Goal: Obtain resource: Obtain resource

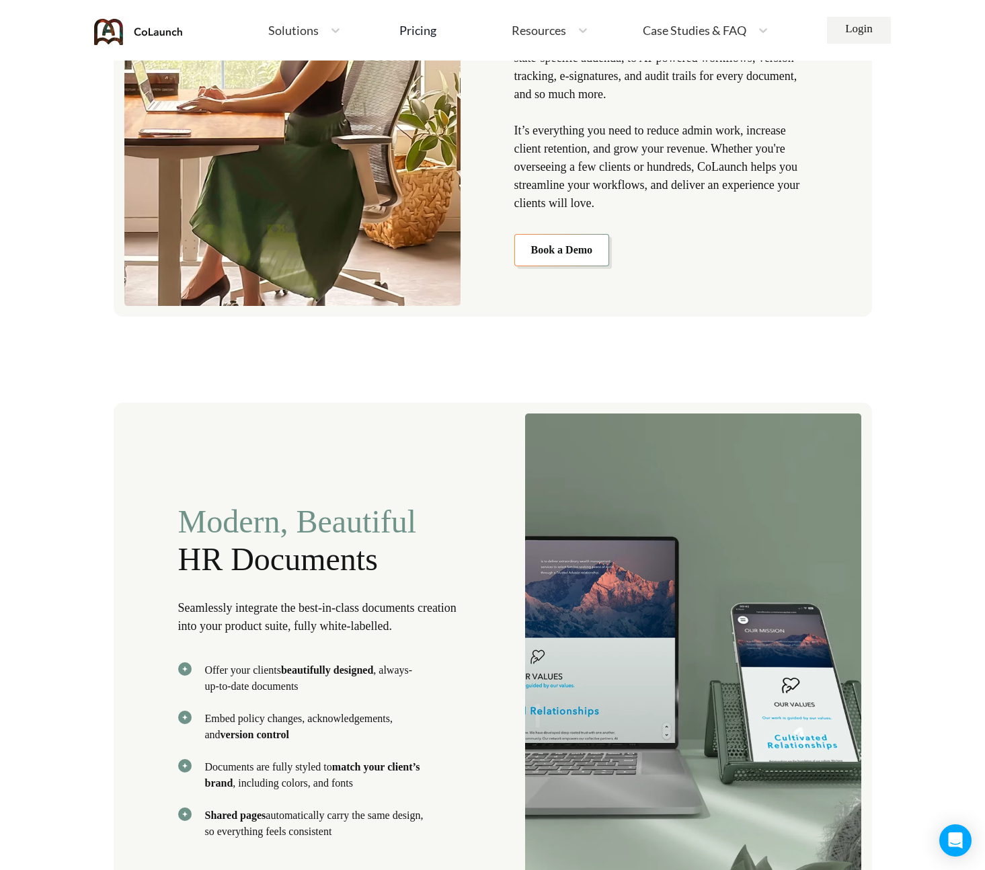
scroll to position [1090, 0]
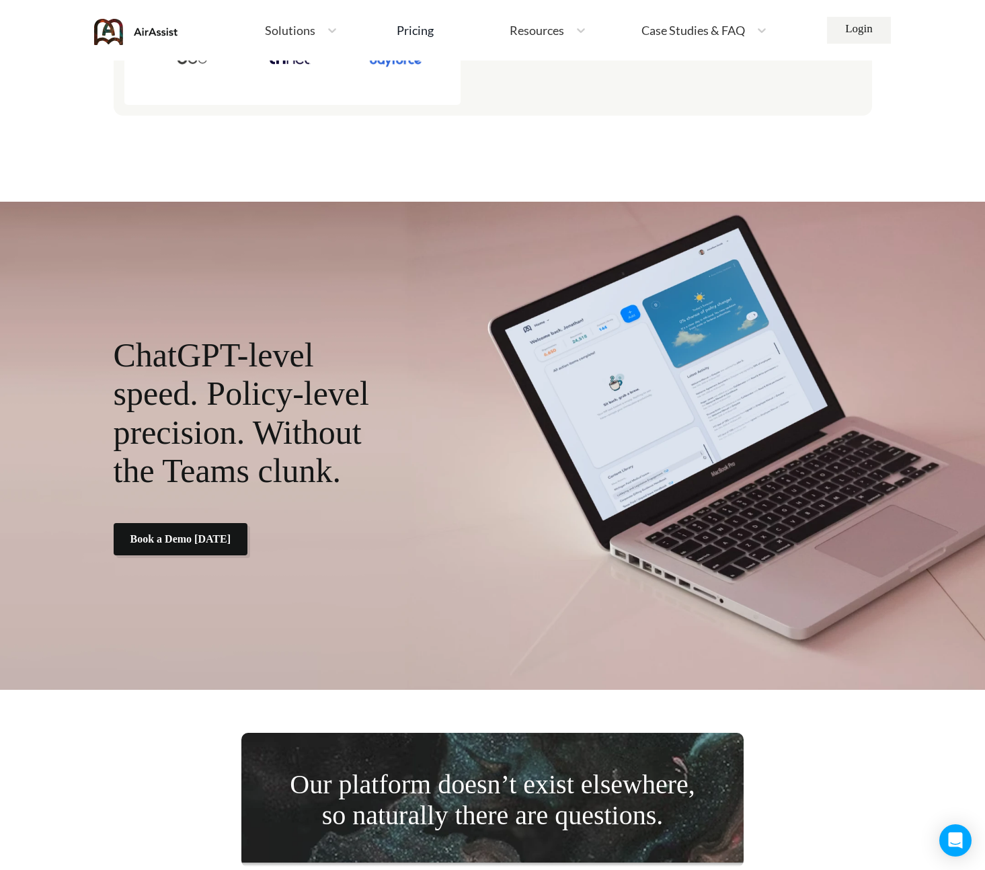
scroll to position [2978, 0]
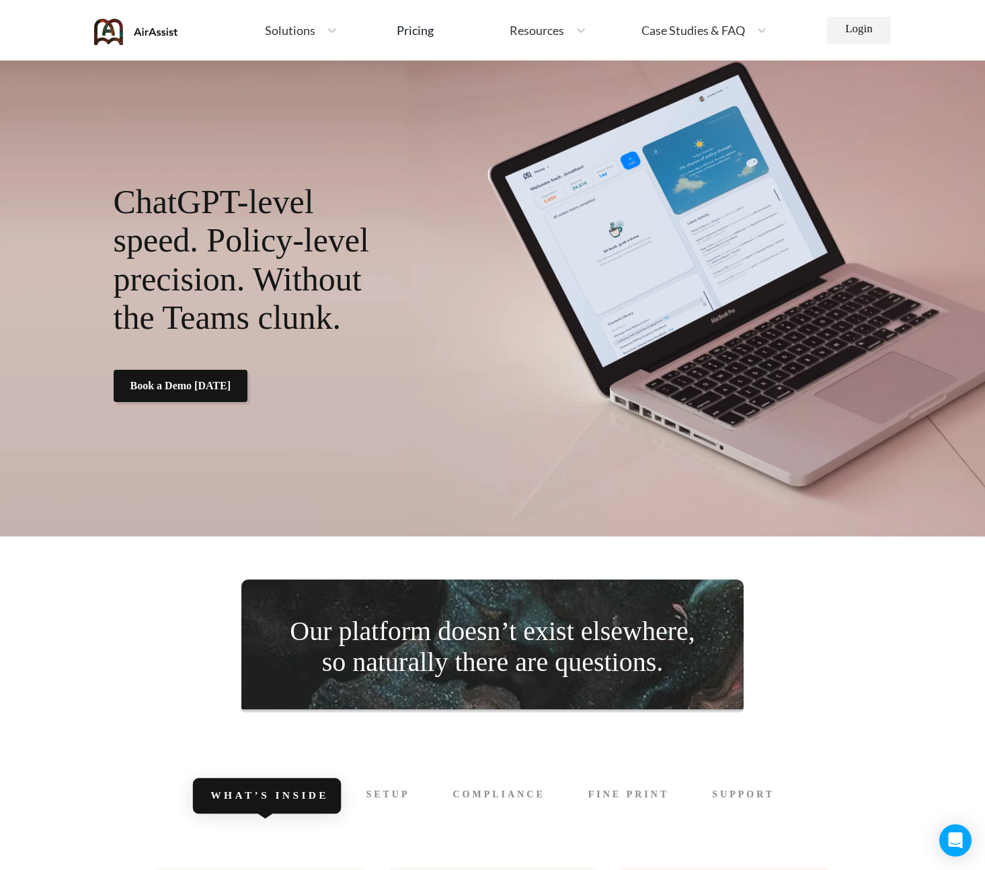
click at [141, 200] on p "ChatGPT-level speed. Policy-level precision. Without the Teams clunk." at bounding box center [257, 260] width 286 height 155
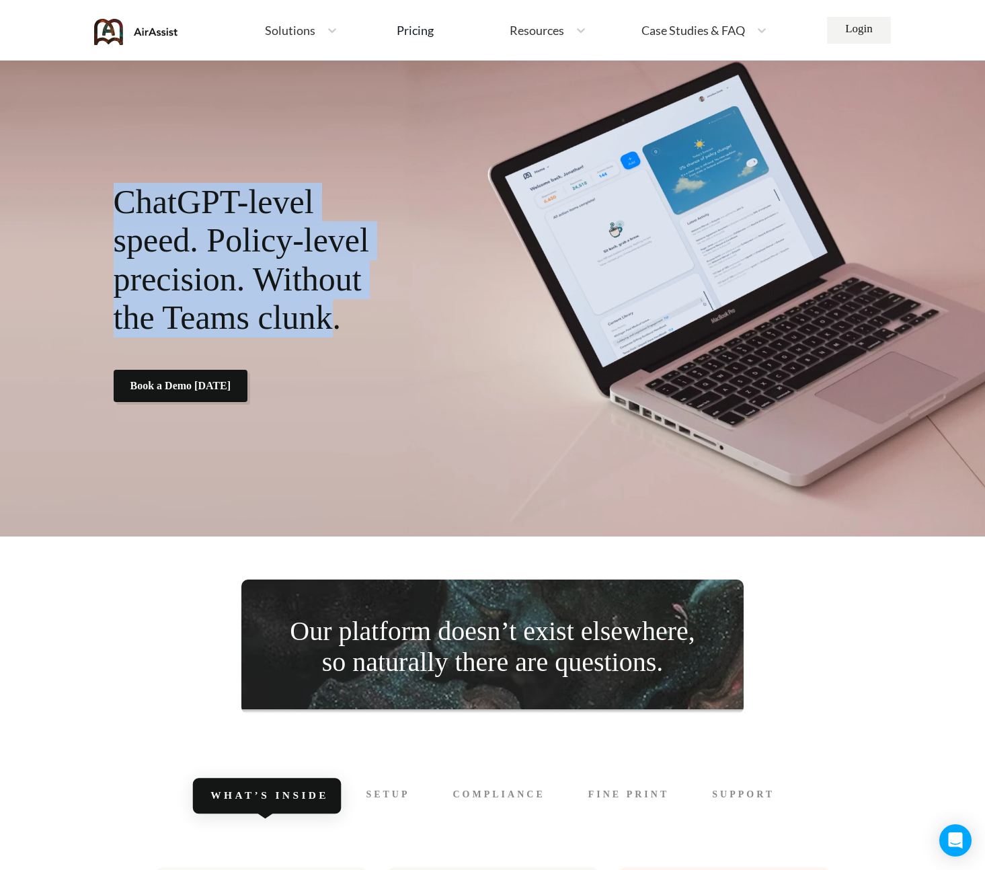
drag, startPoint x: 141, startPoint y: 200, endPoint x: 296, endPoint y: 331, distance: 203.7
click at [296, 331] on p "ChatGPT-level speed. Policy-level precision. Without the Teams clunk." at bounding box center [257, 260] width 286 height 155
drag, startPoint x: 297, startPoint y: 334, endPoint x: 101, endPoint y: 208, distance: 233.1
click at [101, 208] on div "ChatGPT-level speed. Policy-level precision. Without the Teams clunk. Book a De…" at bounding box center [492, 292] width 985 height 488
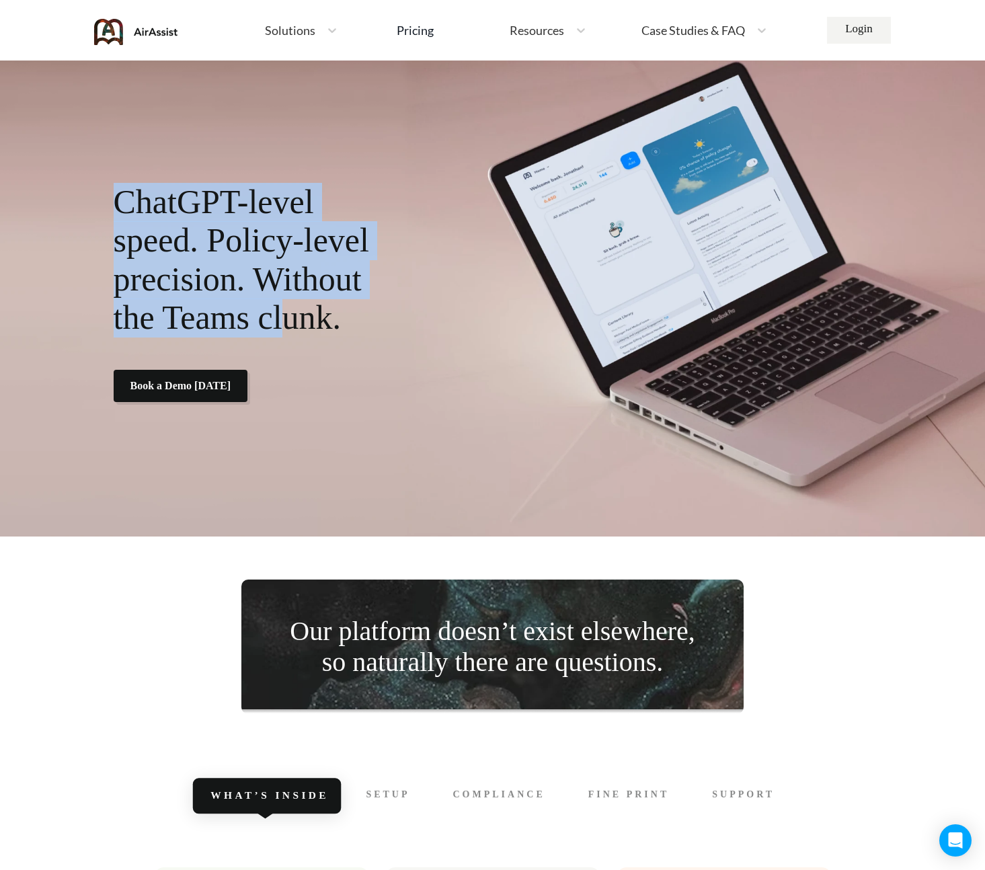
click at [104, 212] on div "ChatGPT-level speed. Policy-level precision. Without the Teams clunk. Book a De…" at bounding box center [492, 292] width 985 height 488
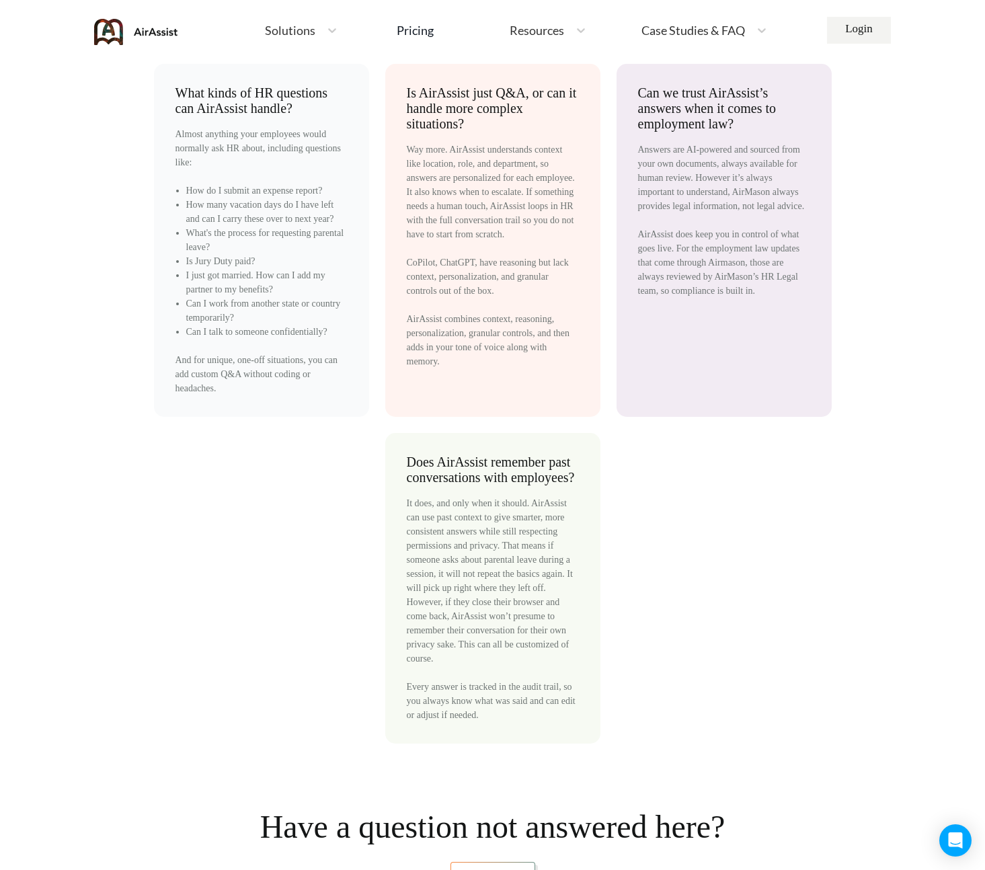
scroll to position [4072, 0]
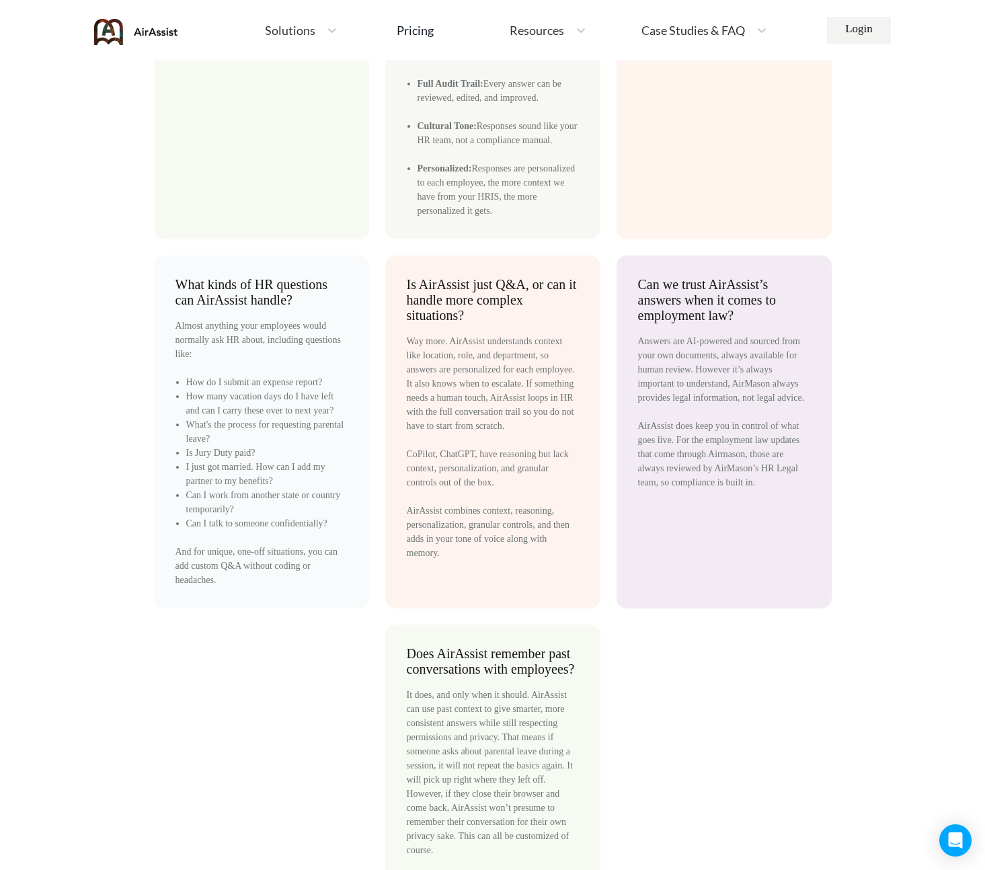
click at [635, 324] on div "Can we trust AirAssist’s answers when it comes to employment law? Answers are A…" at bounding box center [724, 432] width 215 height 353
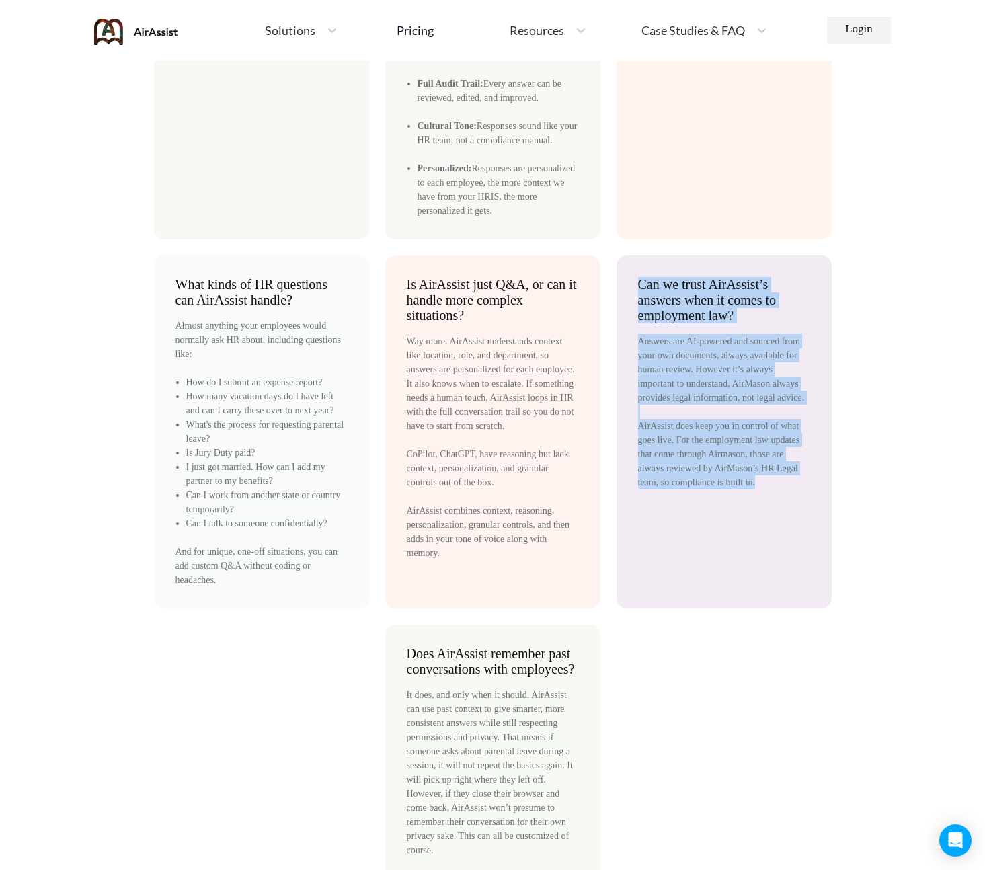
drag, startPoint x: 635, startPoint y: 324, endPoint x: 781, endPoint y: 578, distance: 292.7
click at [781, 578] on div "Can we trust AirAssist’s answers when it comes to employment law? Answers are A…" at bounding box center [724, 432] width 215 height 353
click at [777, 562] on div "Can we trust AirAssist’s answers when it comes to employment law? Answers are A…" at bounding box center [724, 432] width 215 height 353
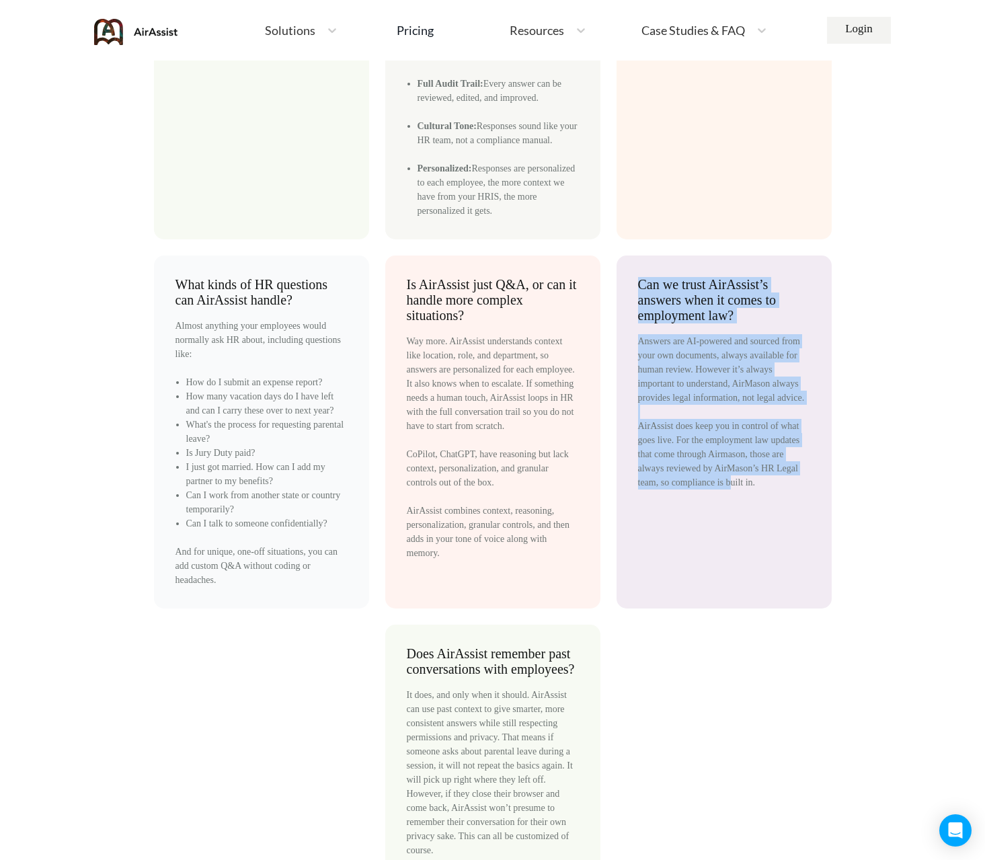
drag, startPoint x: 779, startPoint y: 542, endPoint x: 629, endPoint y: 324, distance: 264.1
click at [629, 324] on div "Can we trust AirAssist’s answers when it comes to employment law? Answers are A…" at bounding box center [724, 432] width 215 height 353
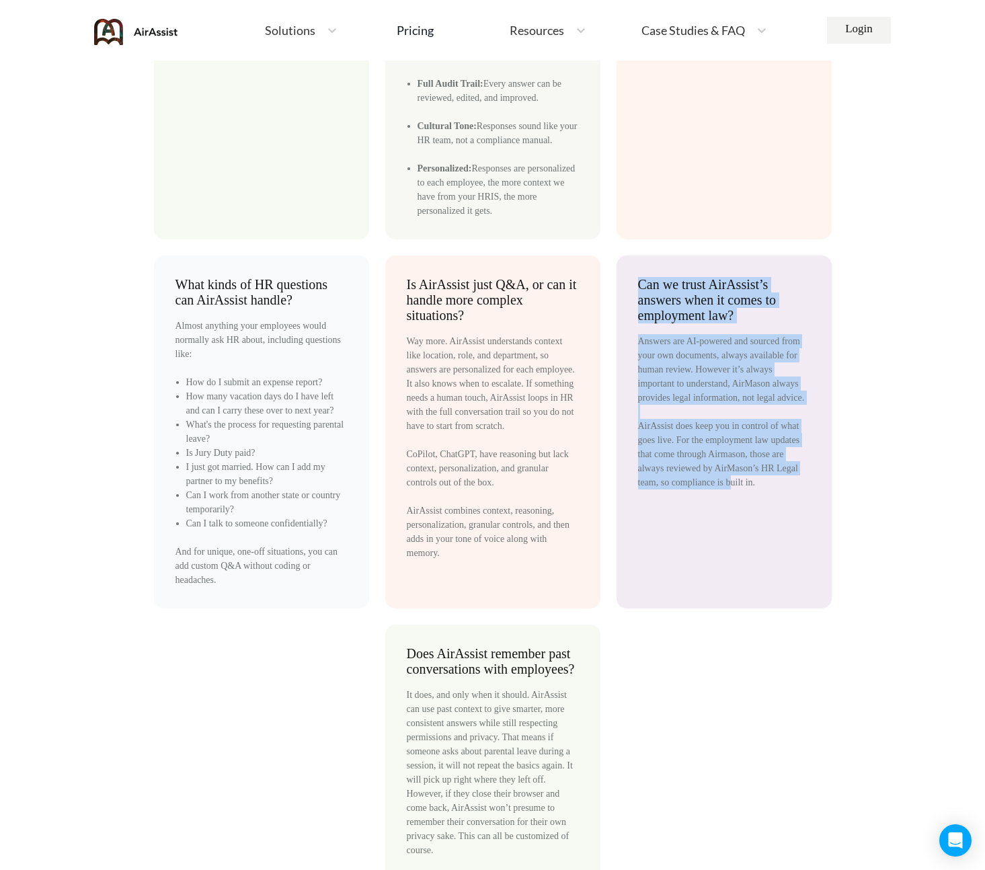
click at [633, 324] on div "Can we trust AirAssist’s answers when it comes to employment law? Answers are A…" at bounding box center [724, 432] width 215 height 353
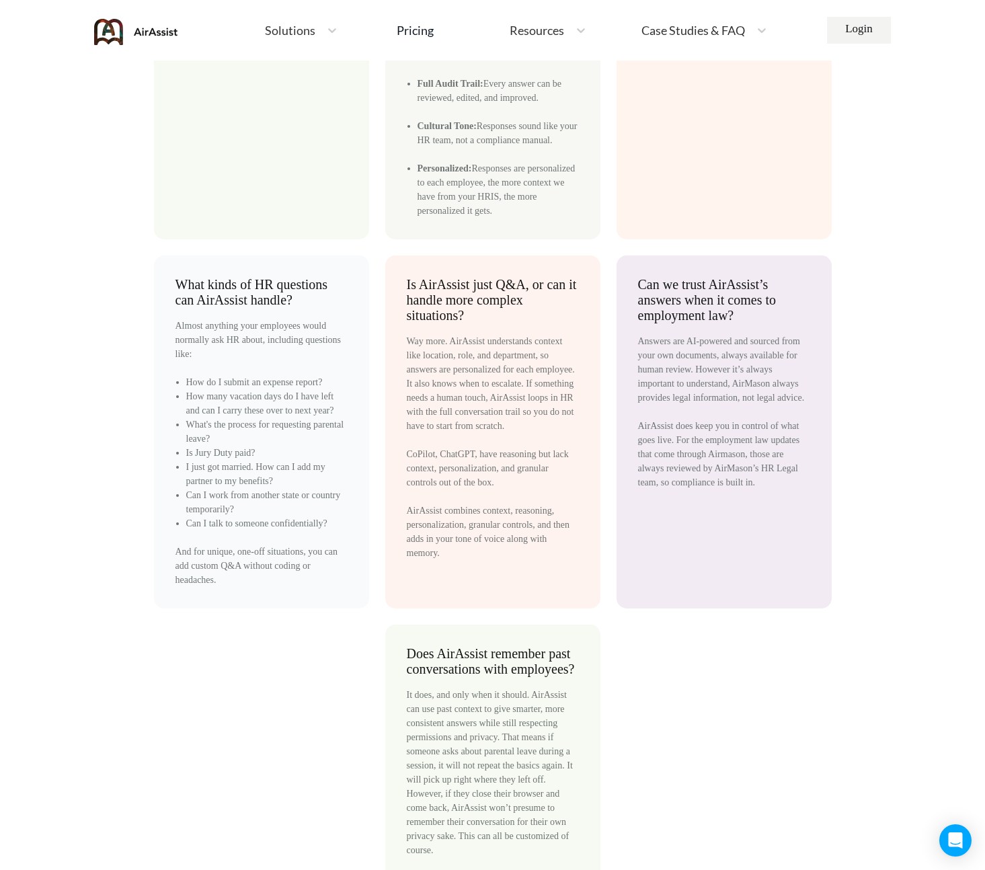
click at [420, 323] on span "Is AirAssist just Q&A, or can it handle more complex situations?" at bounding box center [492, 300] width 170 height 46
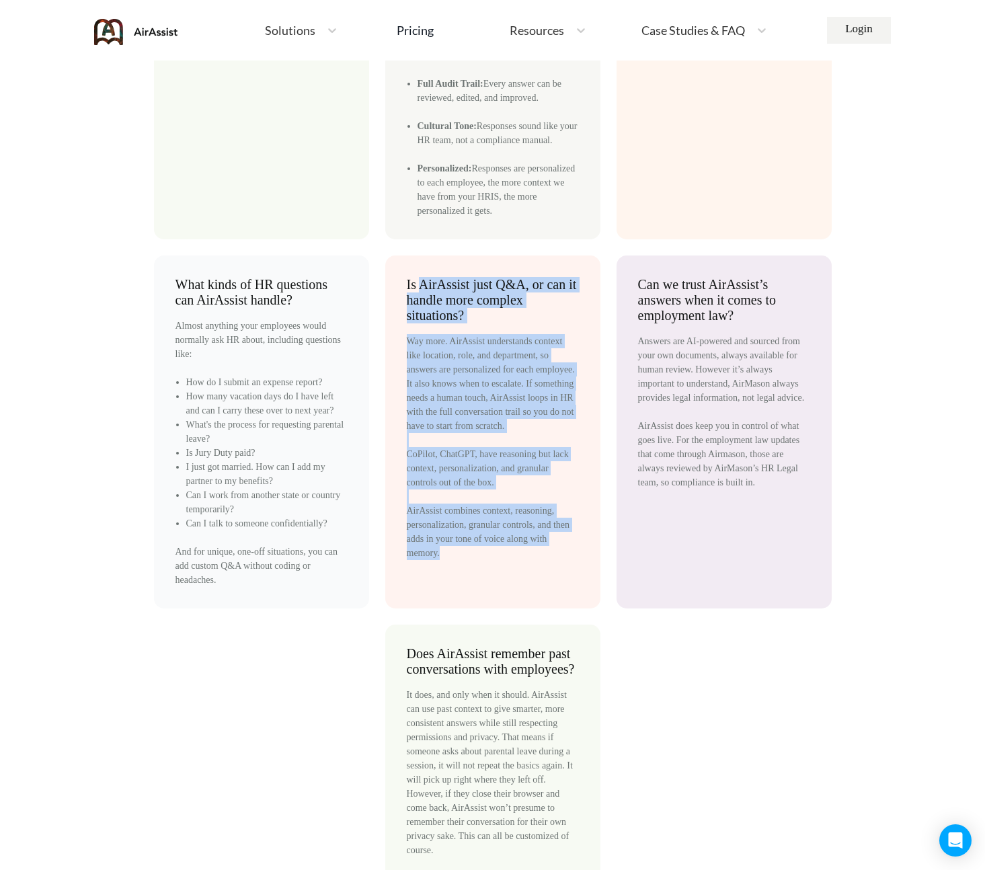
drag, startPoint x: 420, startPoint y: 335, endPoint x: 451, endPoint y: 638, distance: 304.8
click at [451, 609] on div "Is AirAssist just Q&A, or can it handle more complex situations? Way more. AirA…" at bounding box center [492, 432] width 215 height 353
drag, startPoint x: 485, startPoint y: 626, endPoint x: 397, endPoint y: 327, distance: 311.1
click at [397, 327] on div "Is AirAssist just Q&A, or can it handle more complex situations? Way more. AirA…" at bounding box center [492, 432] width 215 height 353
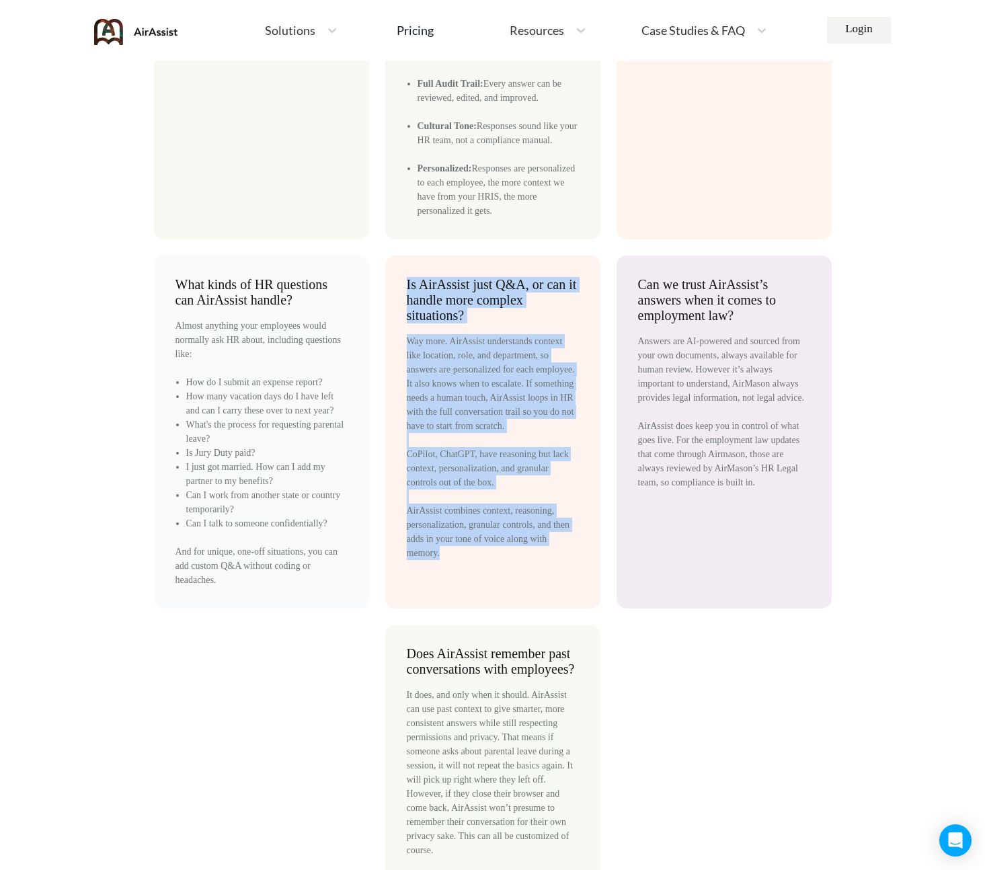
click at [441, 323] on span "Is AirAssist just Q&A, or can it handle more complex situations?" at bounding box center [492, 300] width 170 height 46
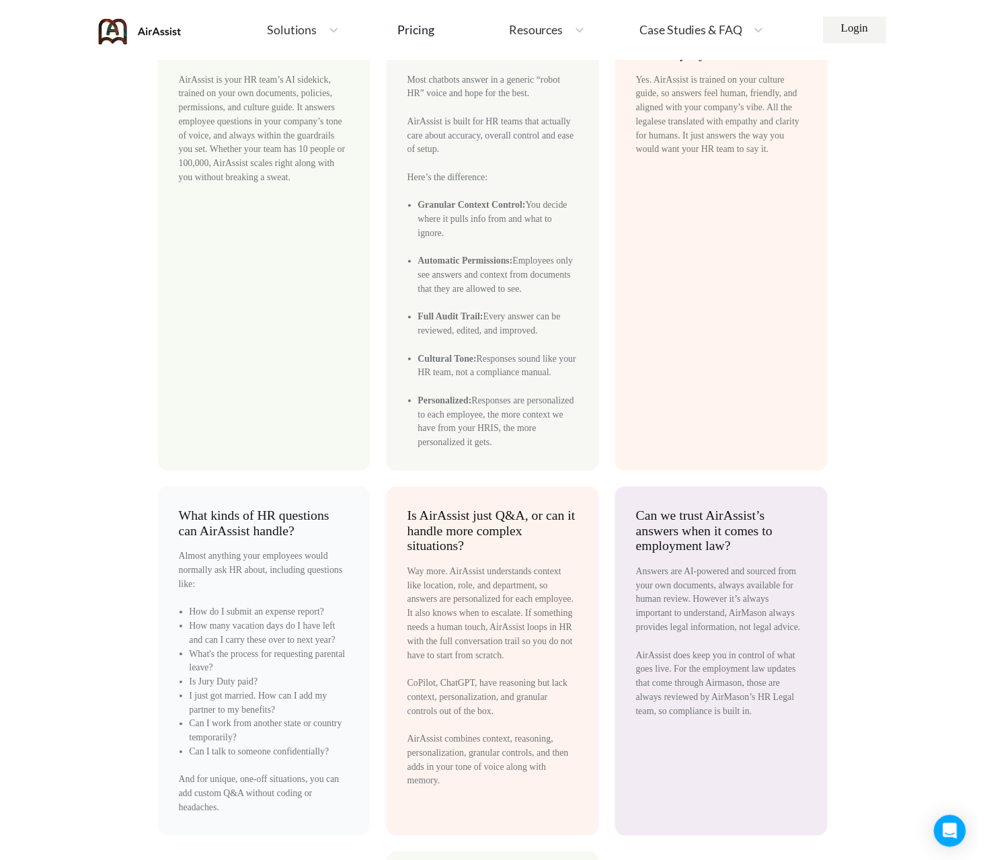
scroll to position [3572, 0]
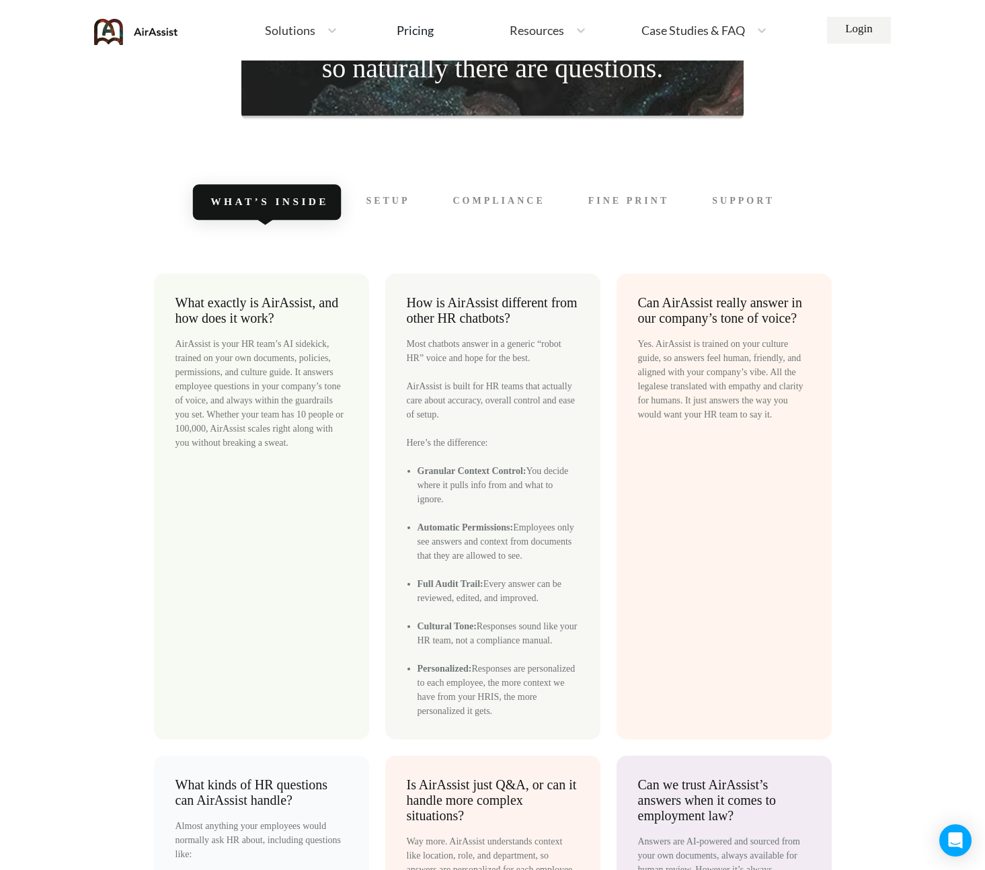
click at [349, 222] on div "What’s Inside Setup Compliance Fine Print Support" at bounding box center [493, 205] width 586 height 40
click at [392, 219] on div "Setup" at bounding box center [385, 203] width 74 height 34
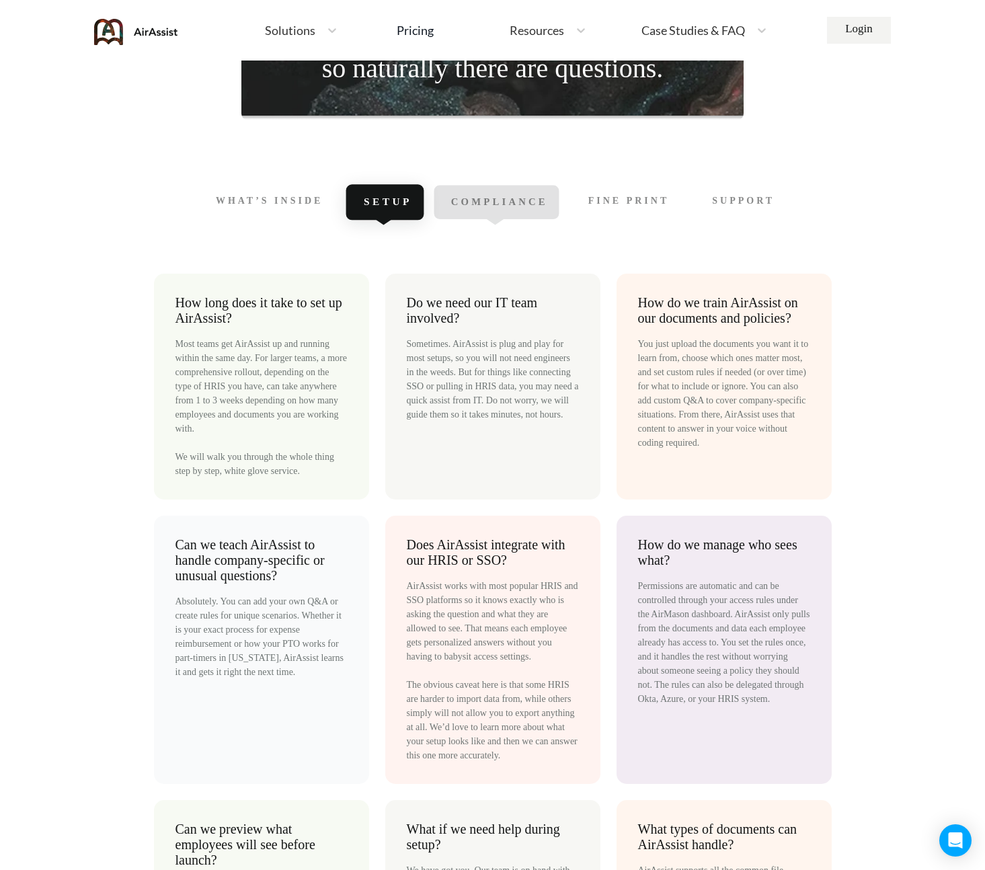
click at [459, 208] on span "Compliance" at bounding box center [498, 202] width 97 height 11
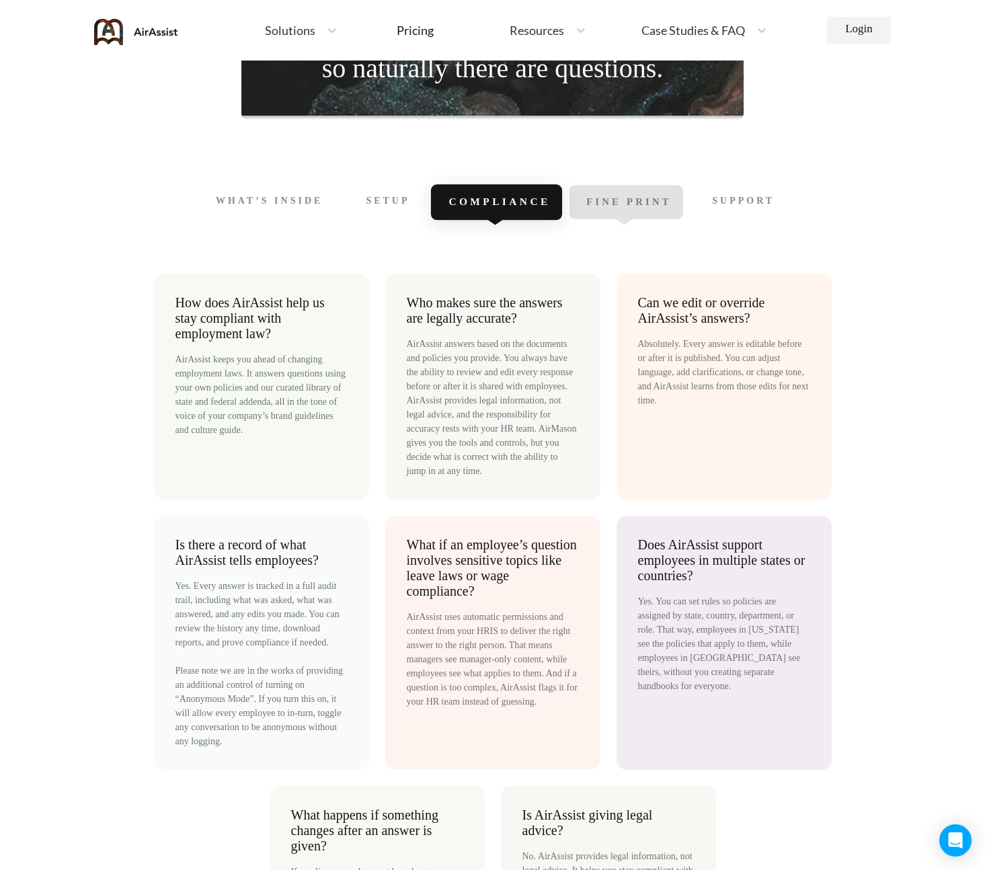
click at [656, 208] on span "Fine Print" at bounding box center [628, 202] width 85 height 11
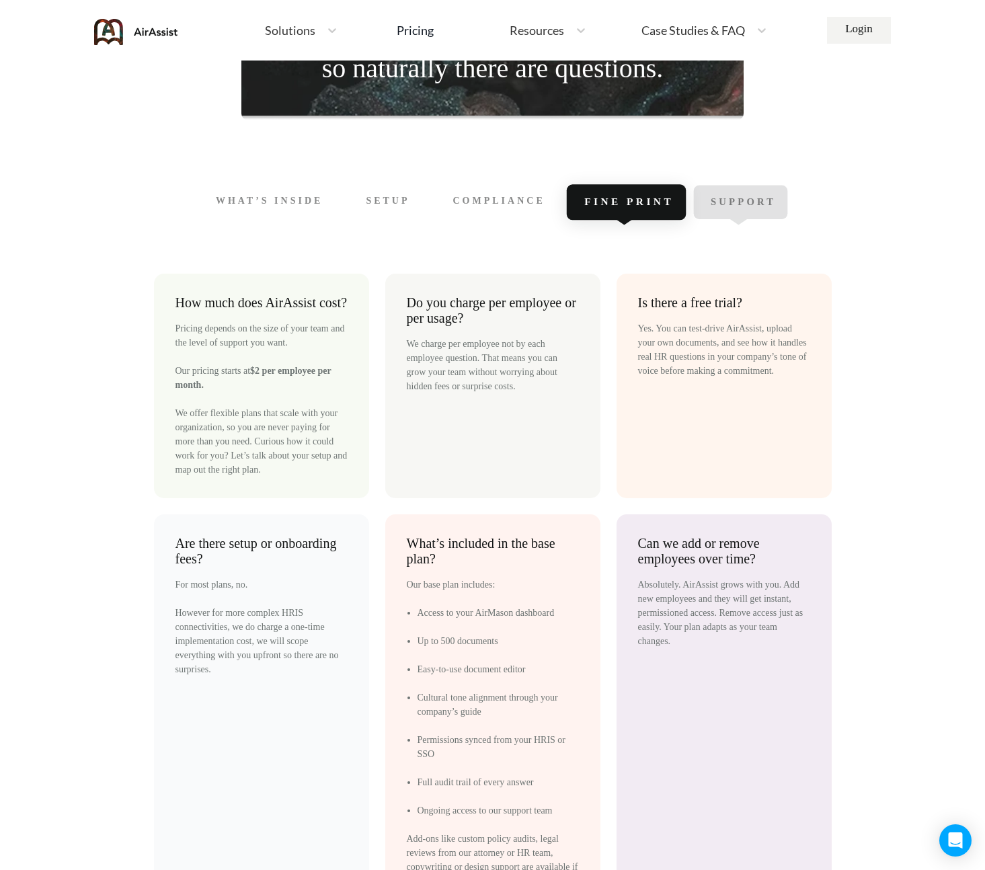
click at [736, 208] on span "Support" at bounding box center [744, 202] width 66 height 11
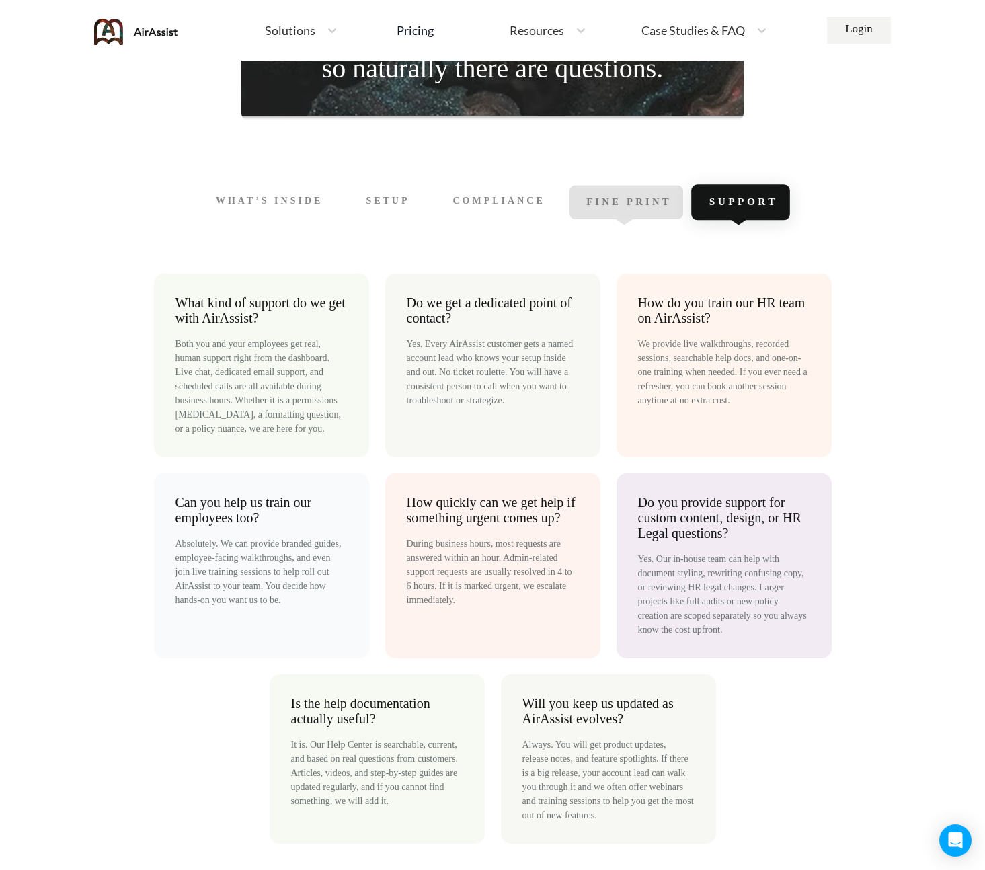
click at [636, 208] on span "Fine Print" at bounding box center [628, 202] width 85 height 11
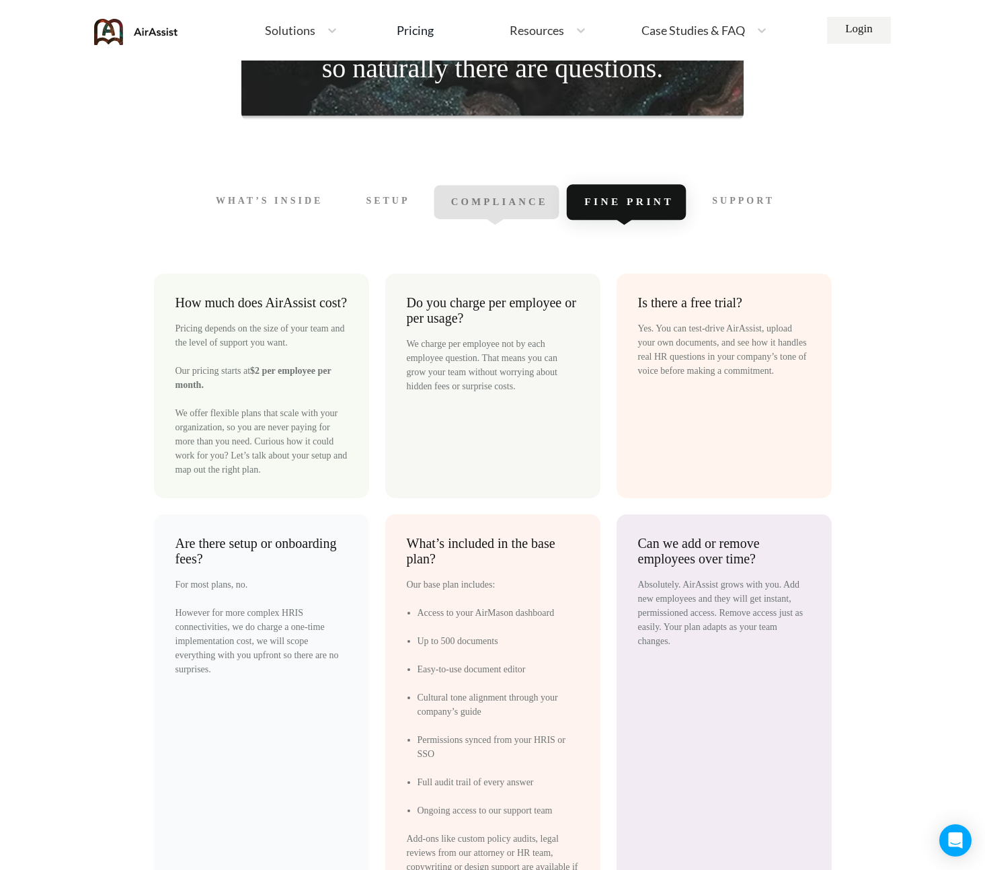
click at [515, 208] on span "Compliance" at bounding box center [498, 202] width 97 height 11
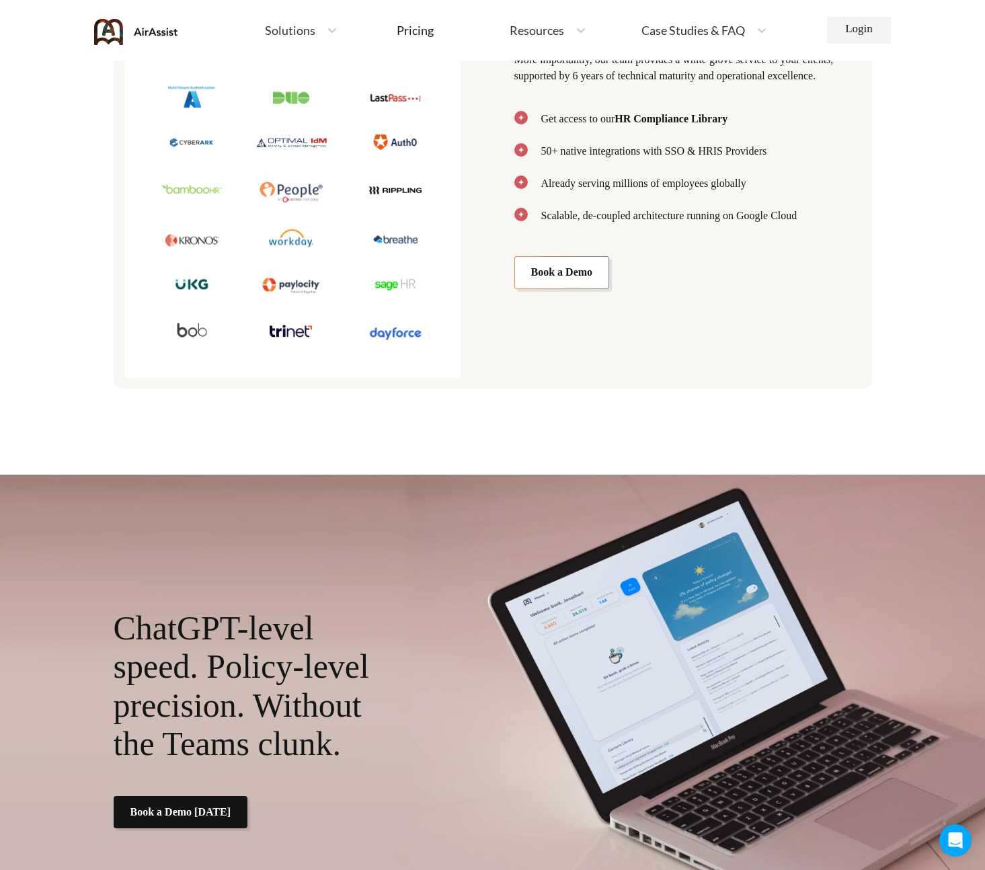
scroll to position [2271, 0]
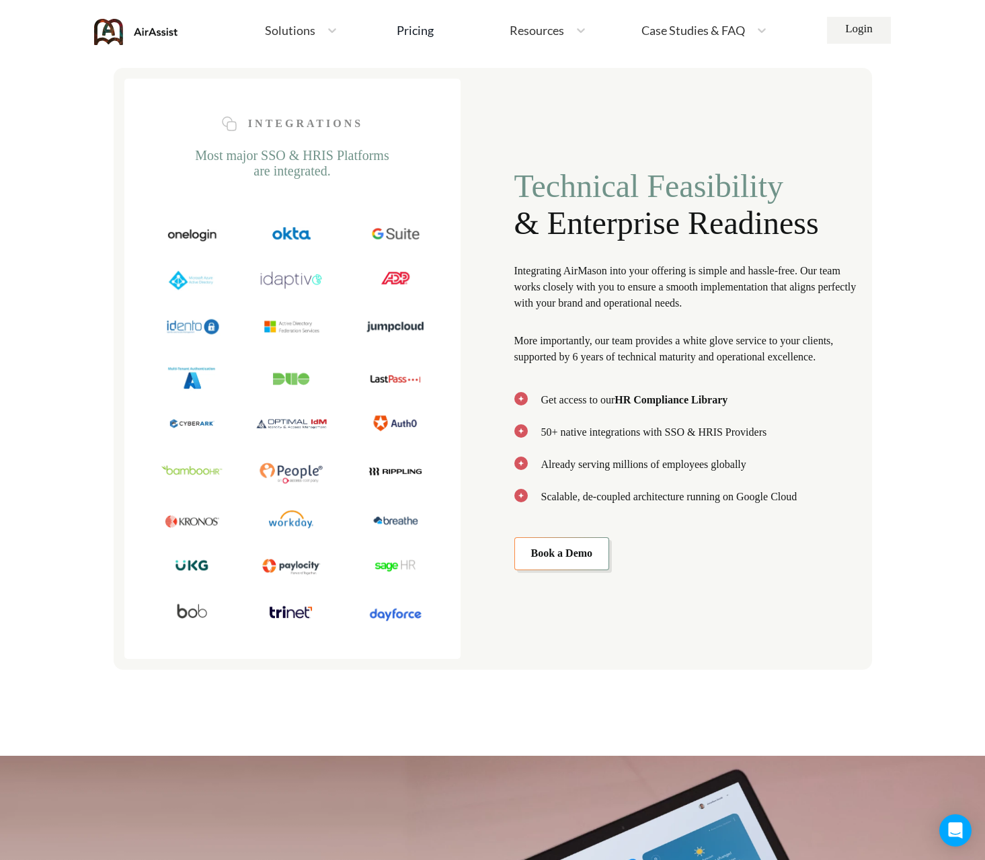
click at [535, 278] on p "Integrating AirMason into your offering is simple and hassle-free. Our team wor…" at bounding box center [687, 287] width 347 height 48
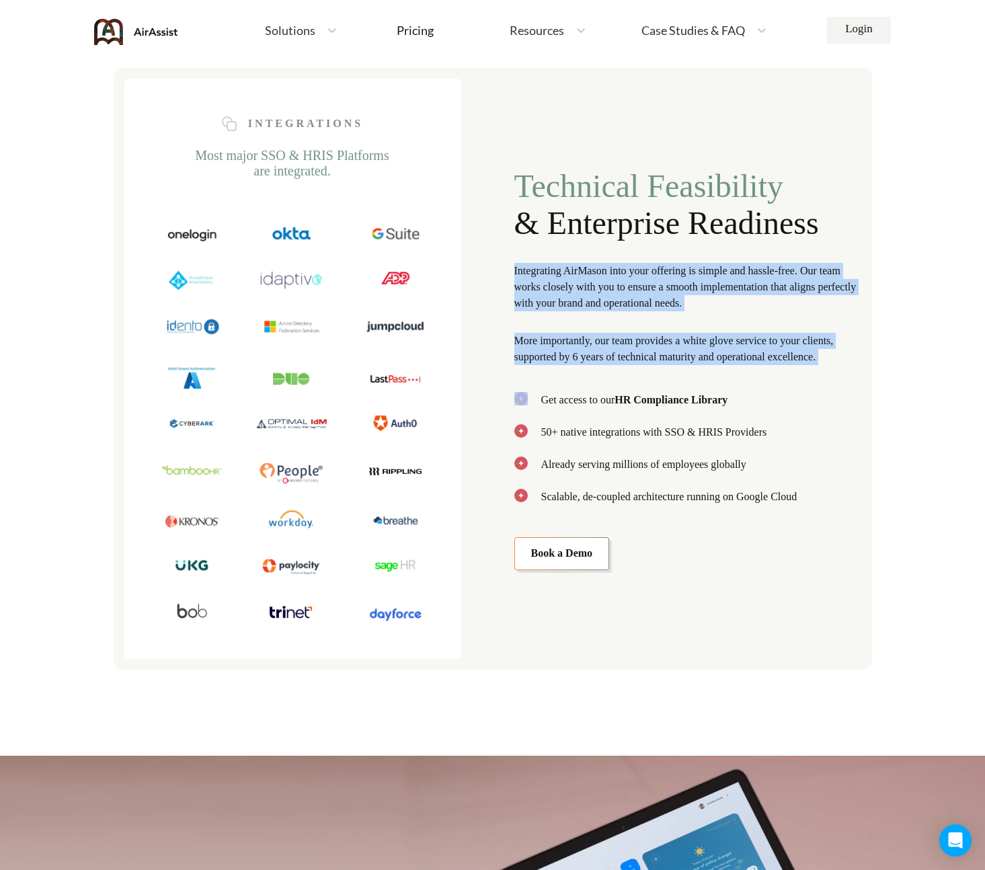
drag, startPoint x: 535, startPoint y: 278, endPoint x: 593, endPoint y: 399, distance: 133.8
click at [593, 399] on div "Technical Feasibility & Enterprise Readiness Integrating AirMason into your off…" at bounding box center [687, 368] width 347 height 403
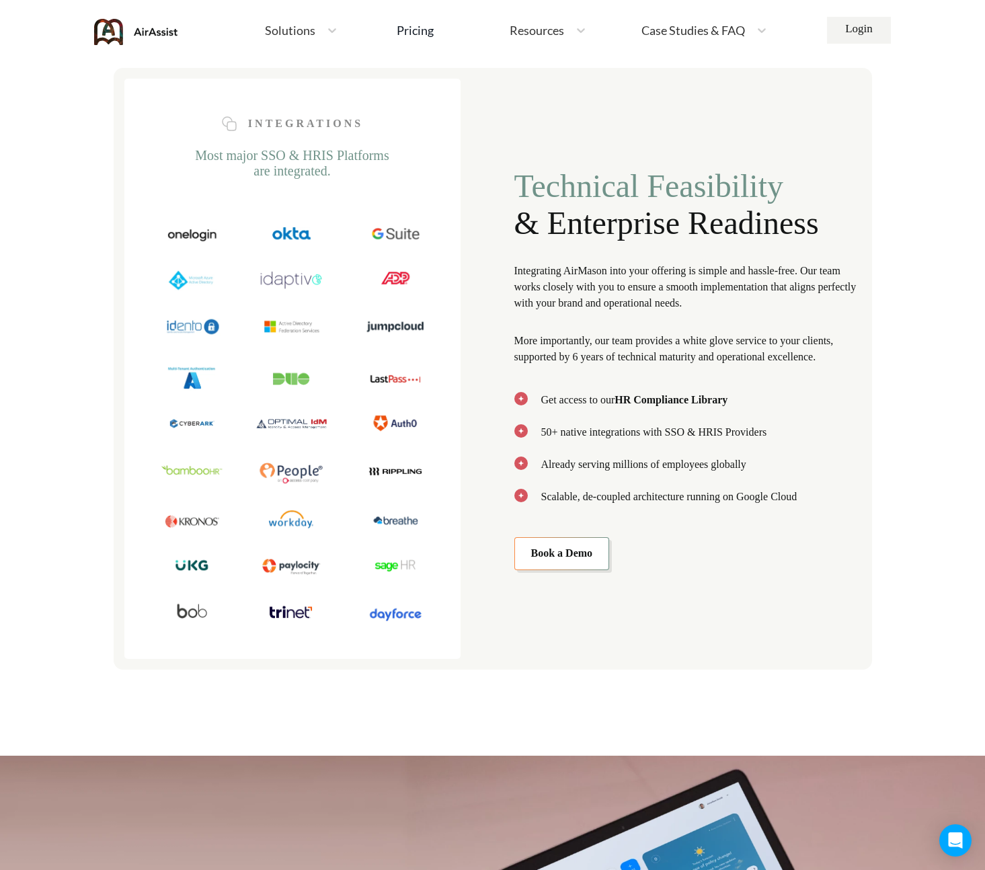
click at [598, 365] on p "More importantly, our team provides a white glove service to your clients, supp…" at bounding box center [687, 349] width 347 height 32
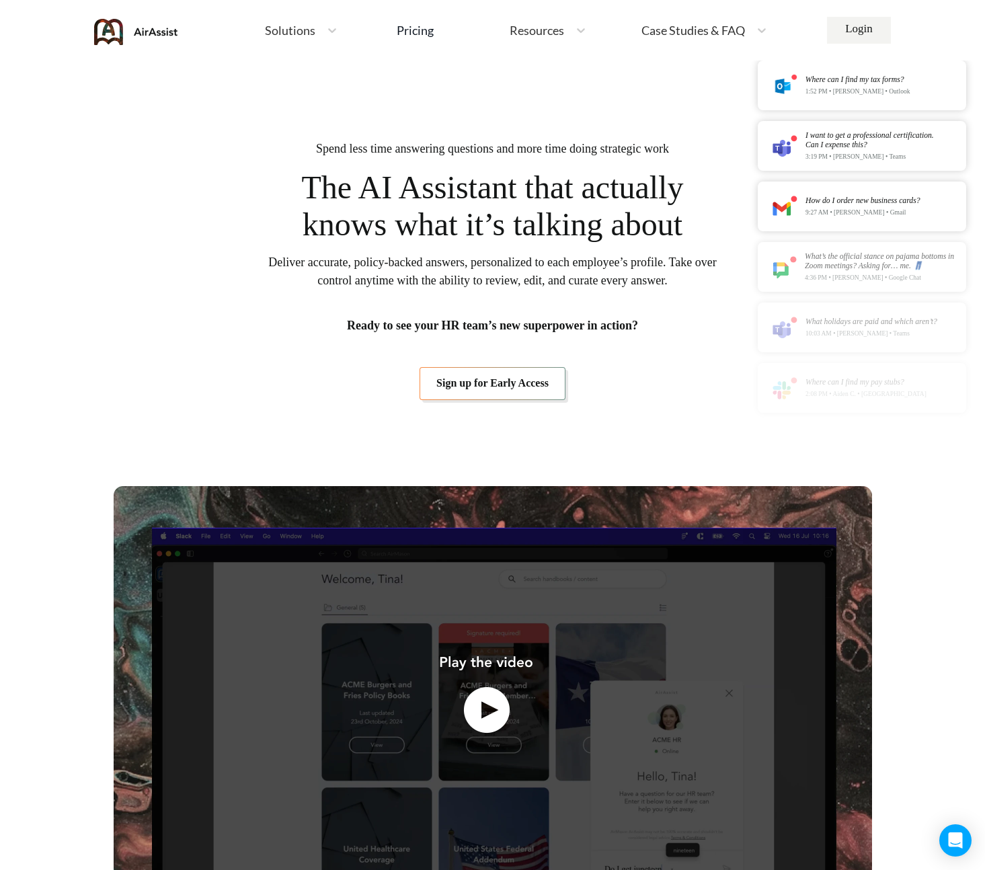
scroll to position [0, 0]
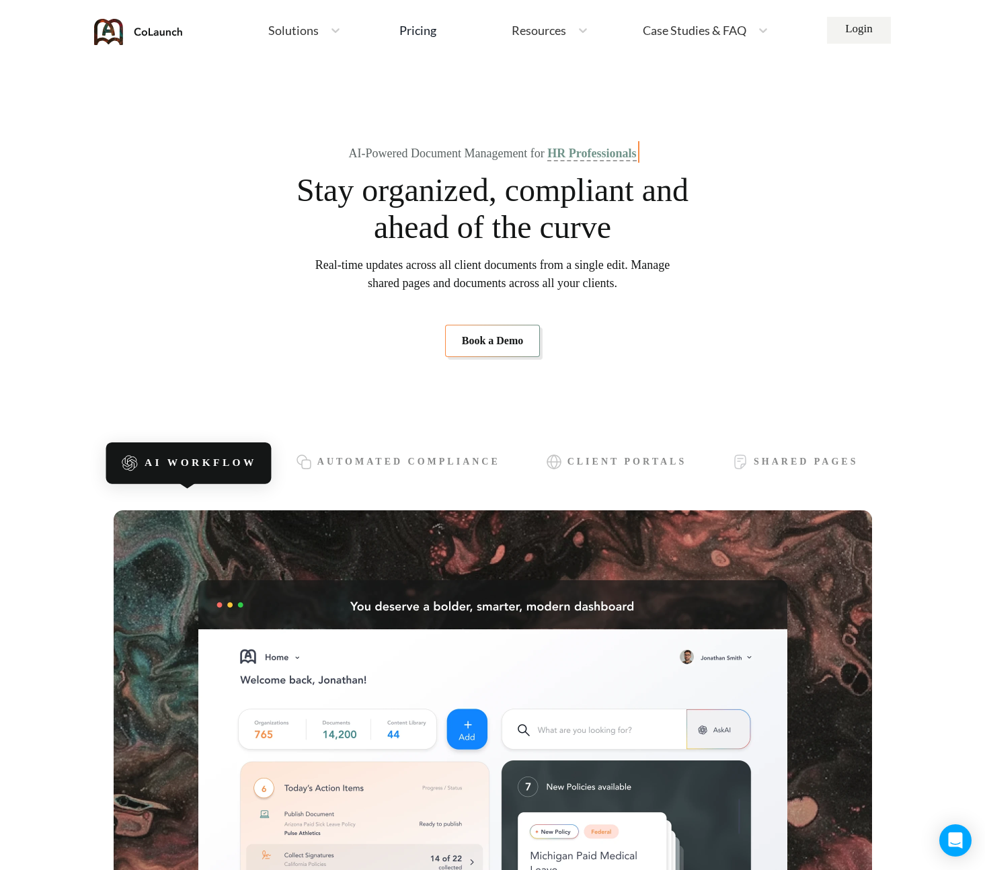
click at [605, 161] on span "HR Professionals" at bounding box center [591, 154] width 89 height 15
click at [602, 157] on span "HR Professionals" at bounding box center [591, 154] width 89 height 15
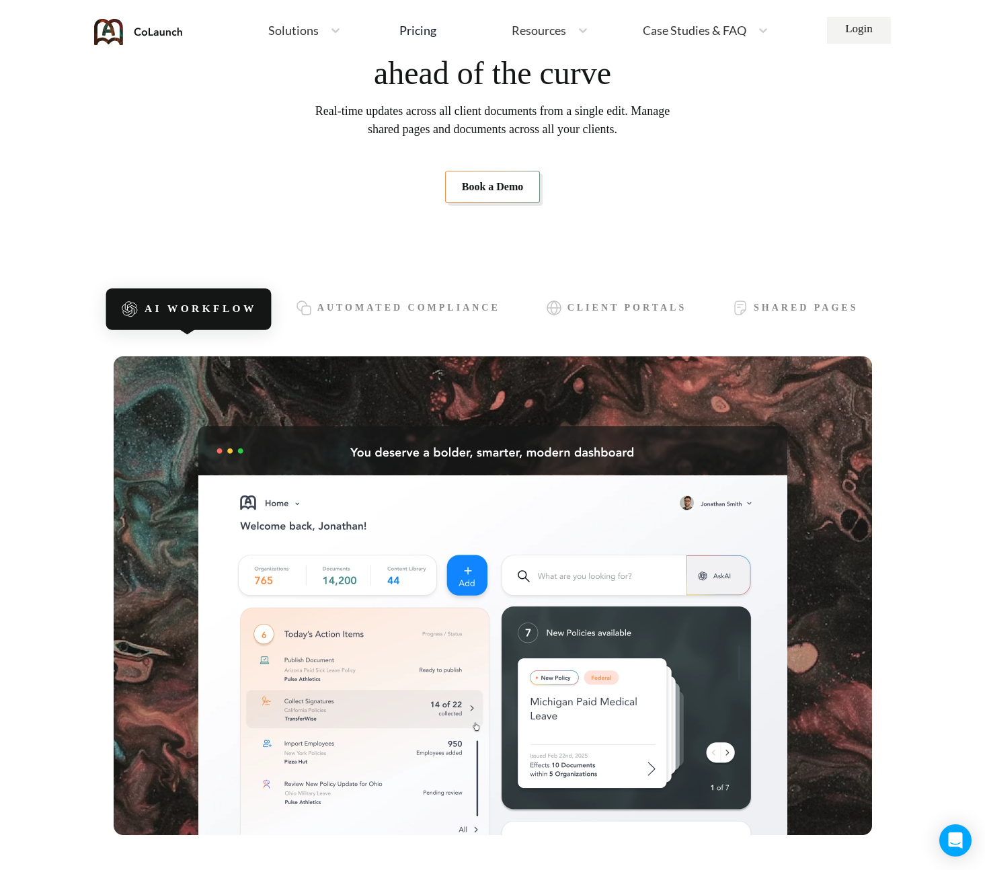
scroll to position [193, 0]
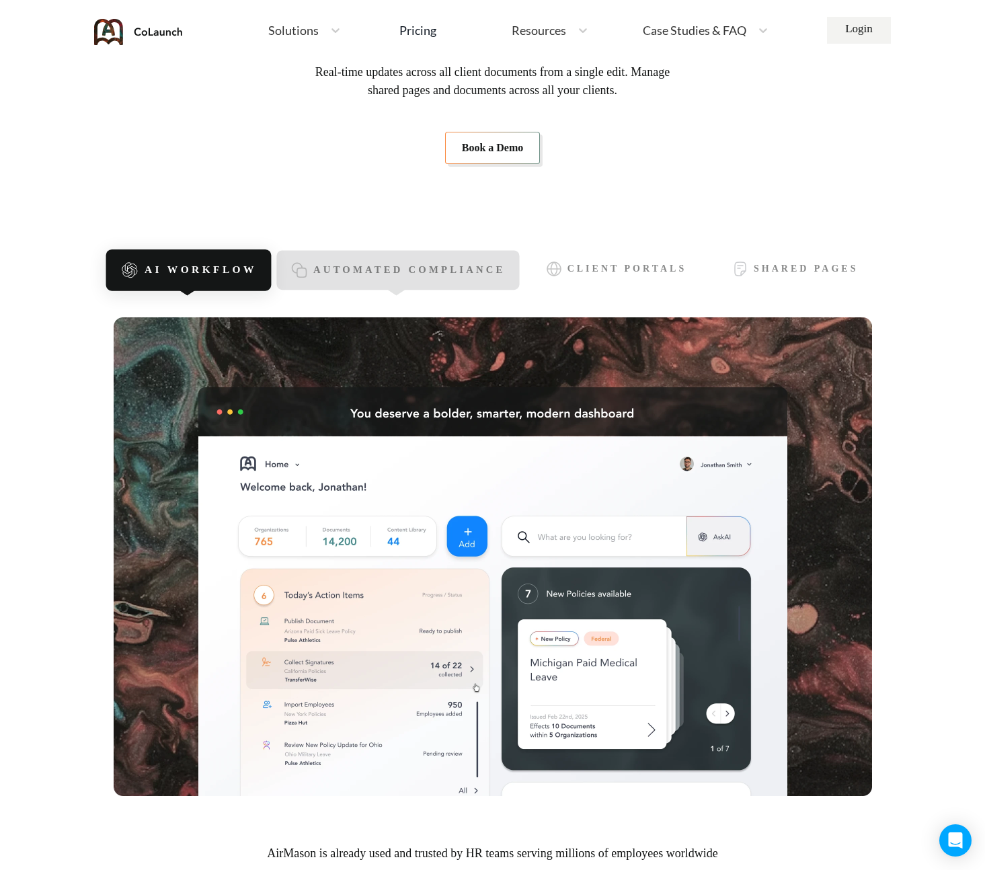
click at [354, 266] on span "Automated Compliance" at bounding box center [409, 270] width 192 height 11
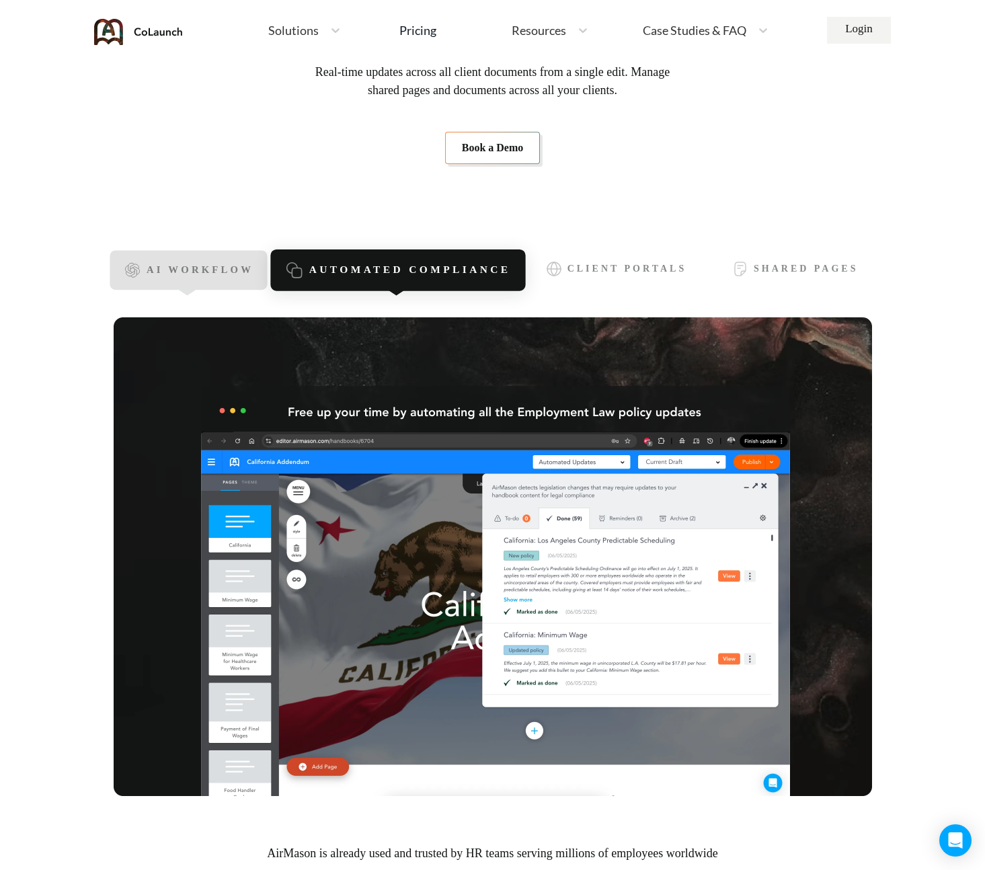
click at [208, 268] on span "AI Workflow" at bounding box center [200, 270] width 107 height 11
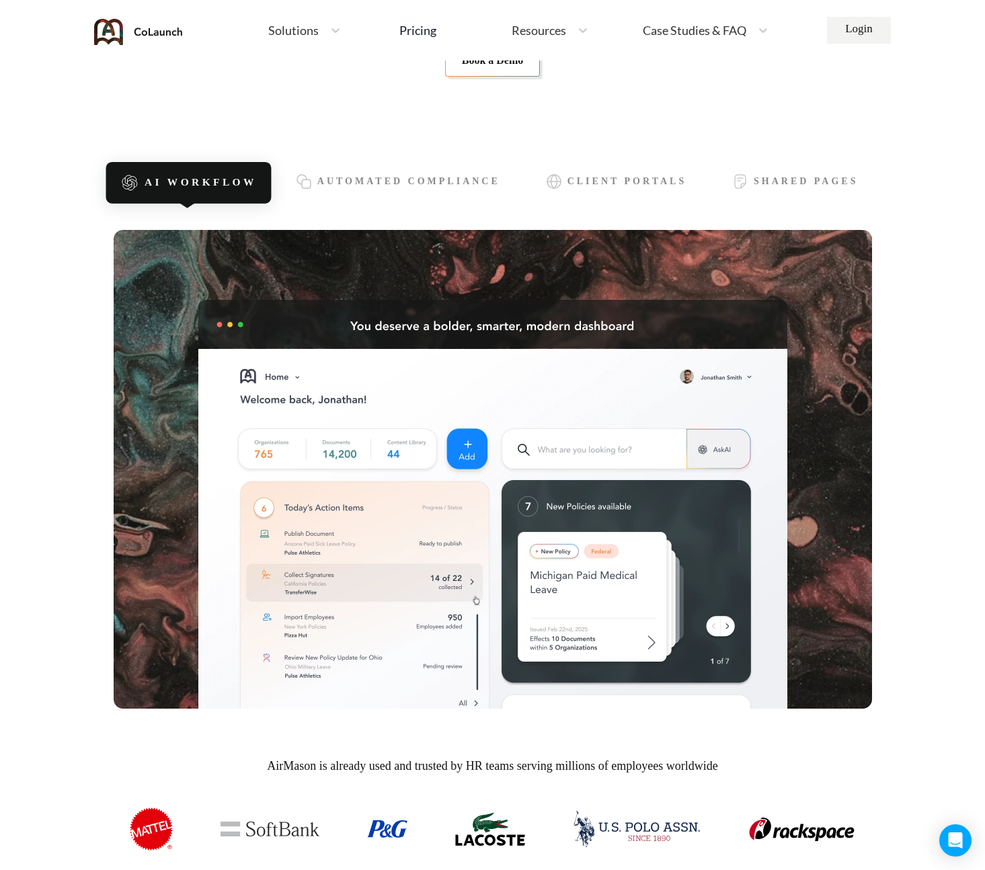
scroll to position [283, 0]
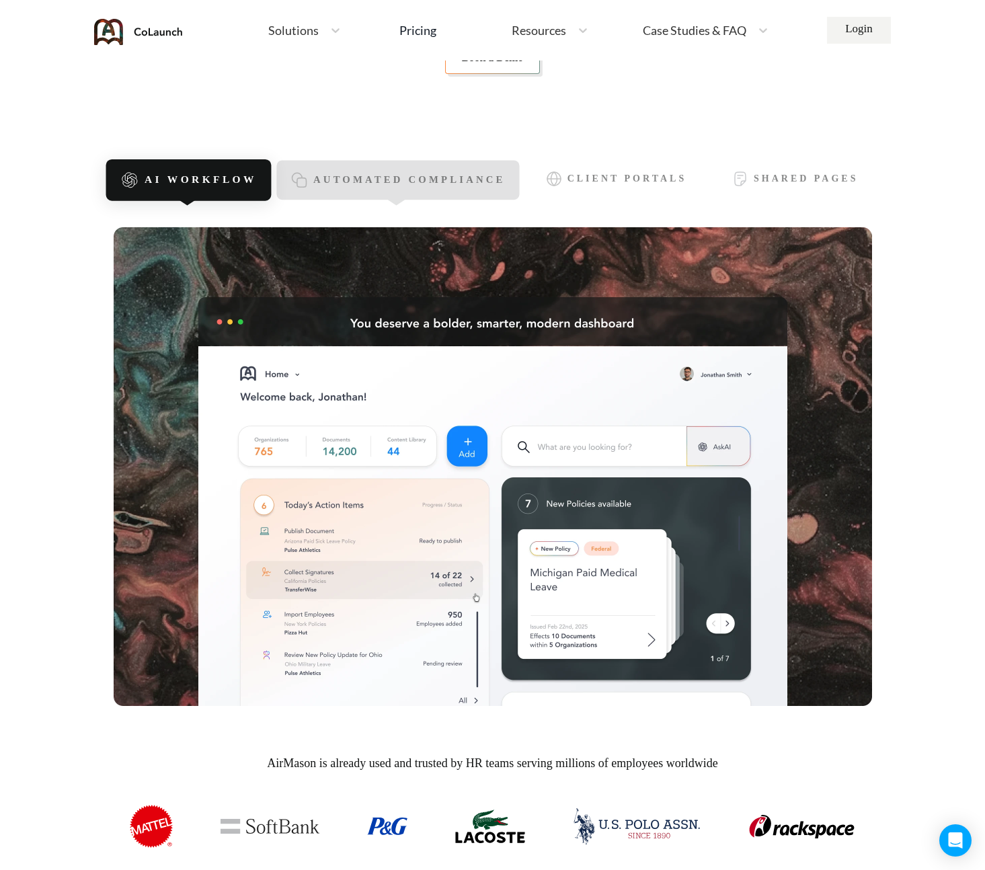
click at [418, 185] on span "Automated Compliance" at bounding box center [409, 180] width 192 height 11
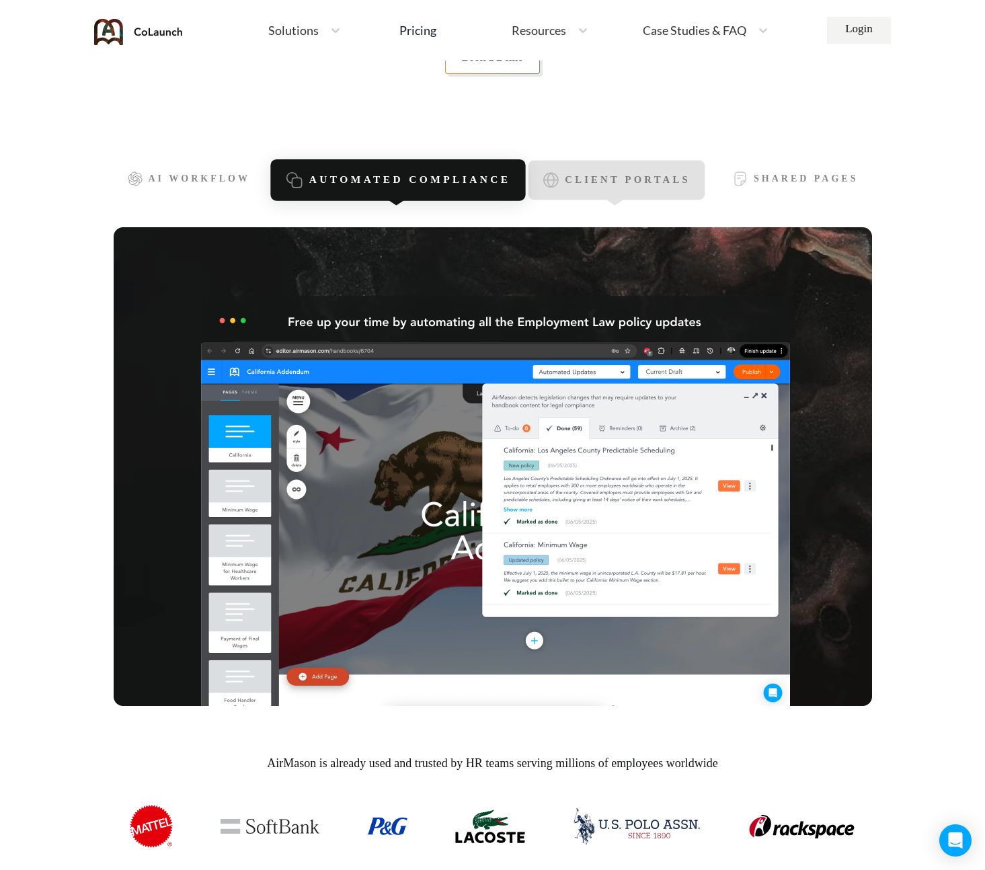
click at [564, 176] on div "Client Portals" at bounding box center [616, 181] width 176 height 40
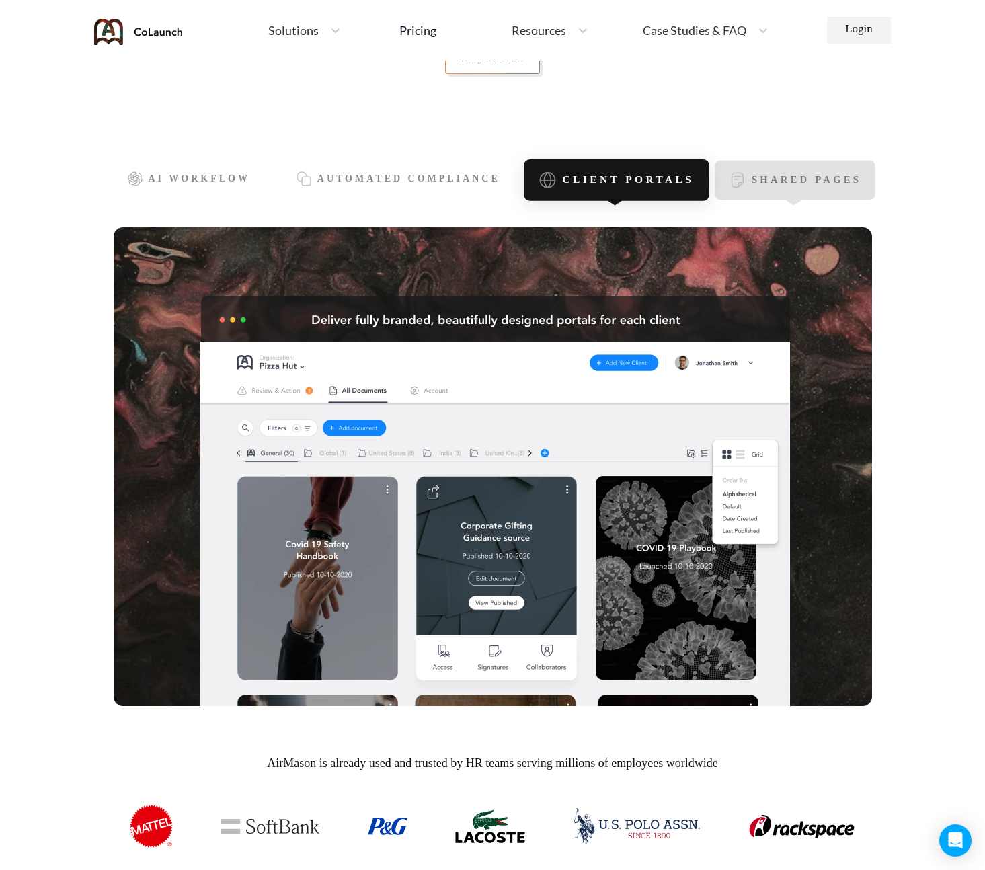
click at [752, 184] on span "Shared Pages" at bounding box center [807, 180] width 110 height 11
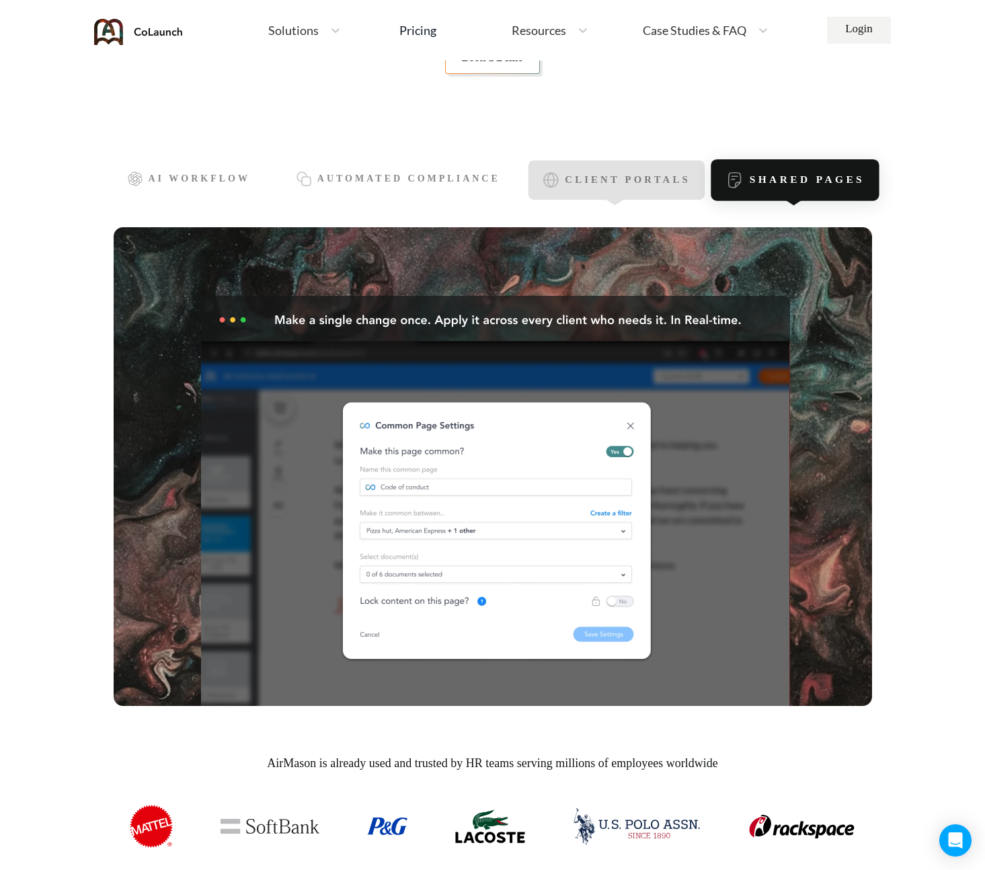
click at [621, 180] on span "Client Portals" at bounding box center [627, 180] width 125 height 11
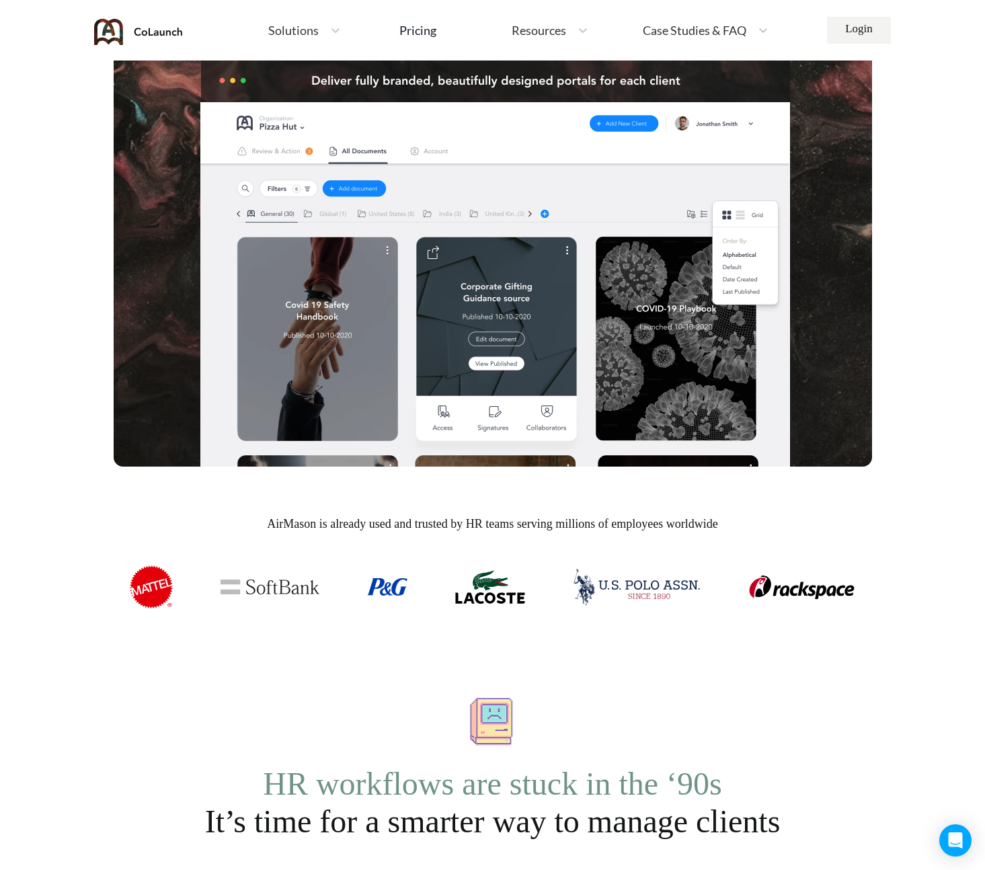
scroll to position [181, 0]
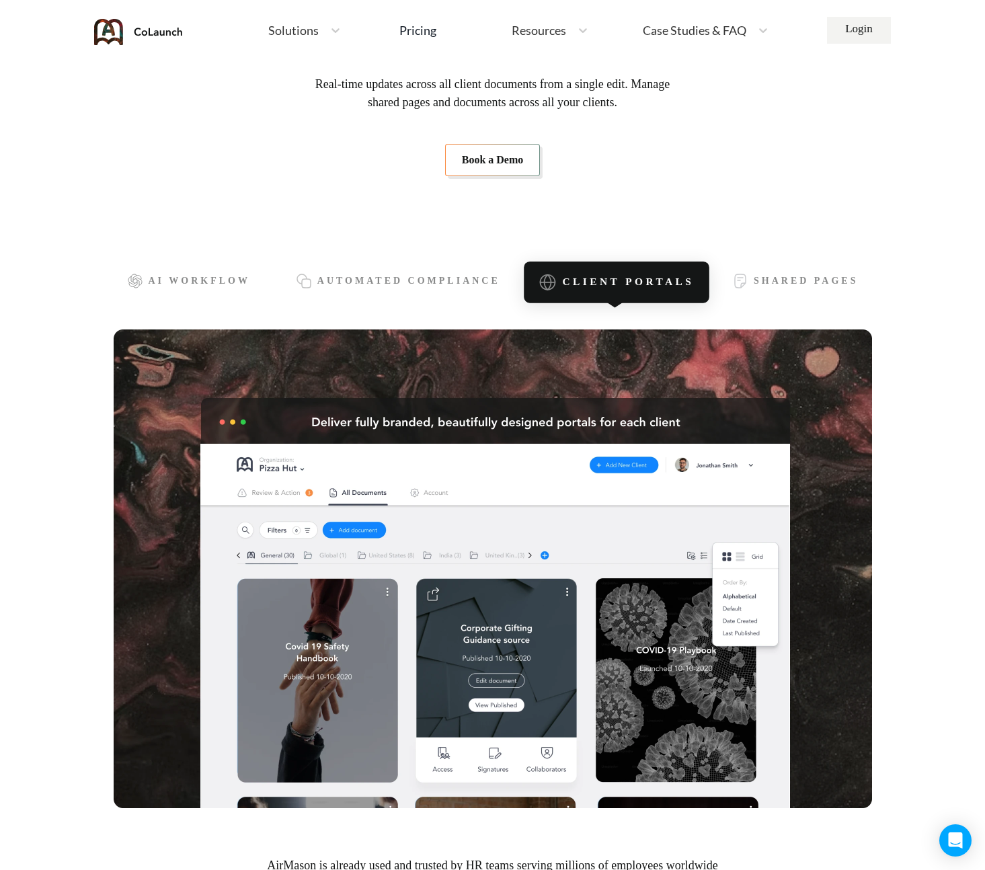
click at [148, 28] on img at bounding box center [138, 32] width 89 height 26
click at [159, 36] on img at bounding box center [138, 32] width 89 height 26
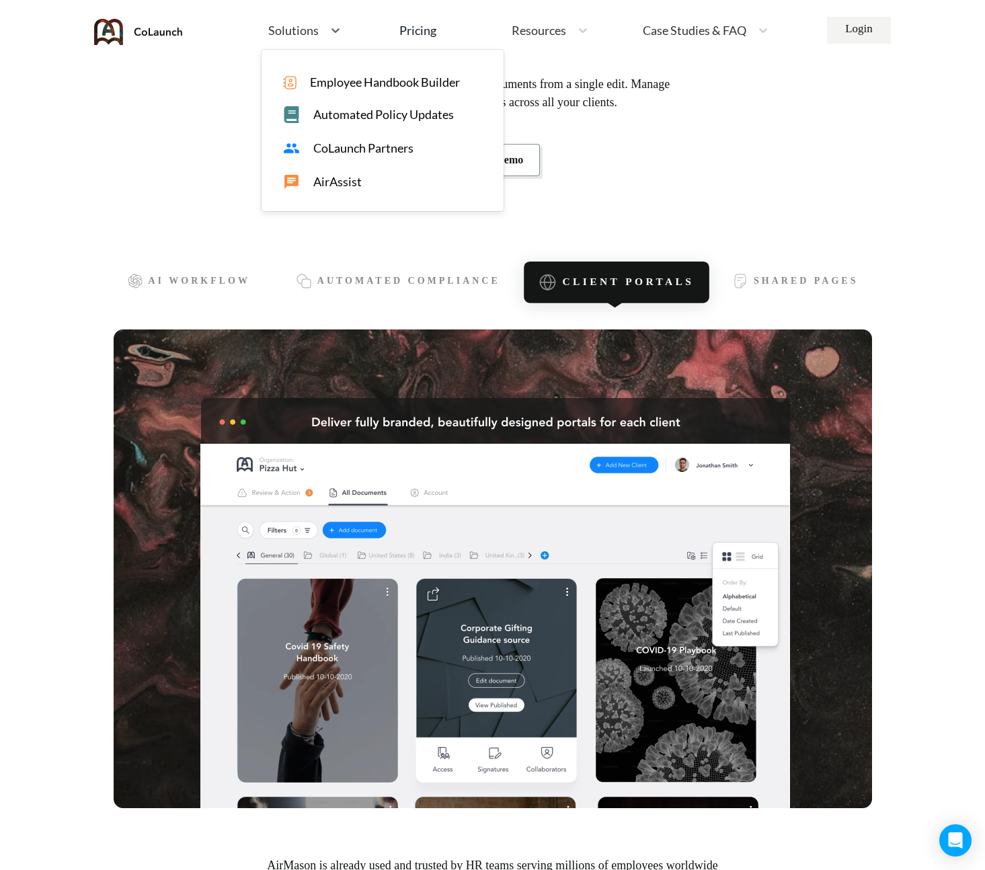
scroll to position [0, 0]
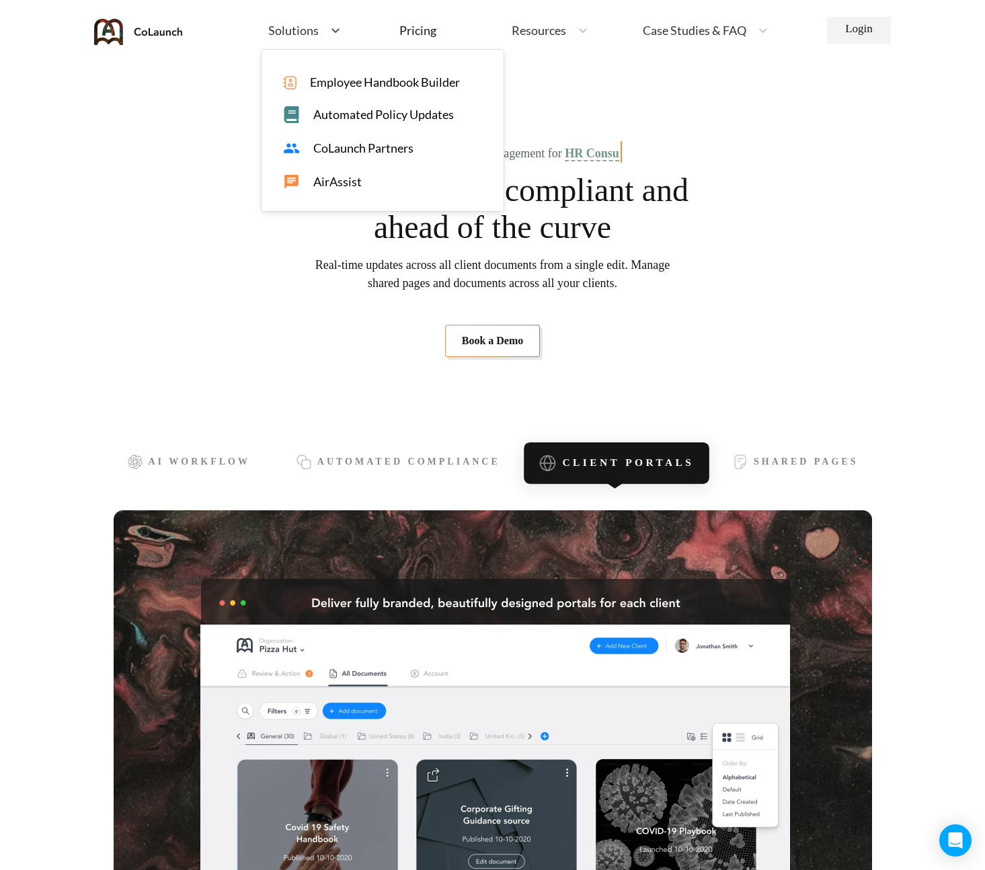
click at [284, 30] on span "Solutions" at bounding box center [293, 30] width 50 height 12
click at [340, 180] on span "AirAssist" at bounding box center [337, 182] width 48 height 14
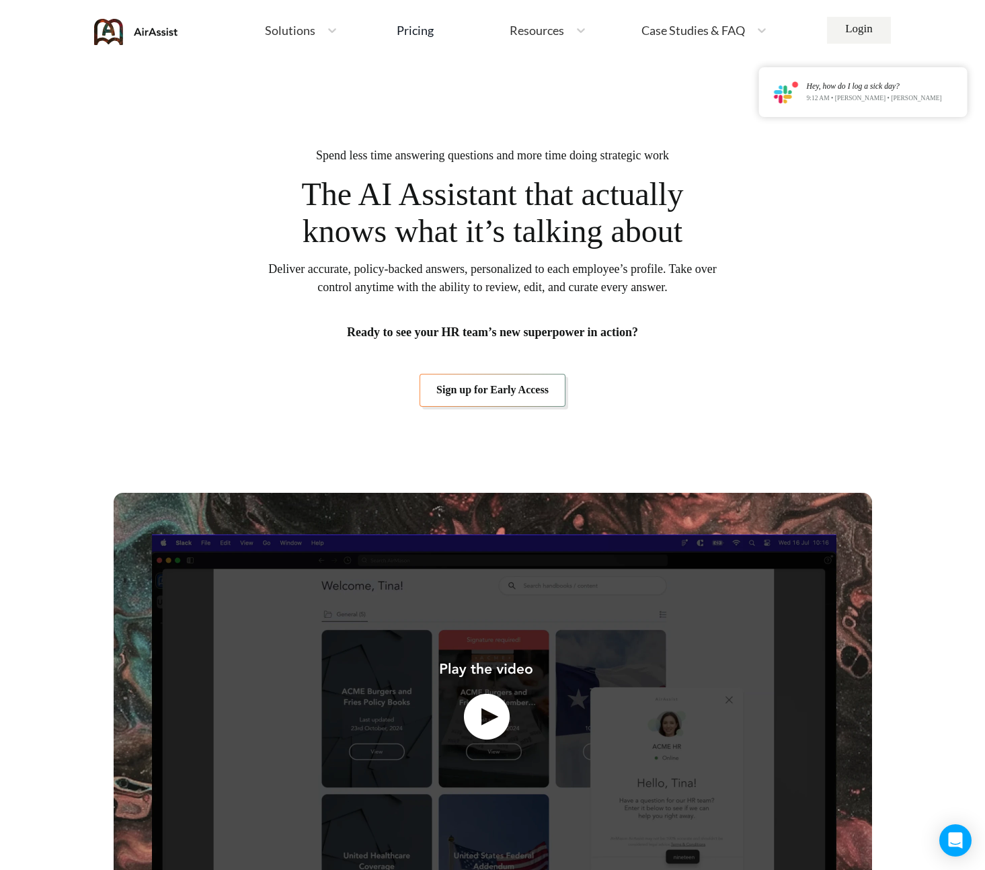
click at [270, 22] on div "Solutions" at bounding box center [289, 30] width 62 height 17
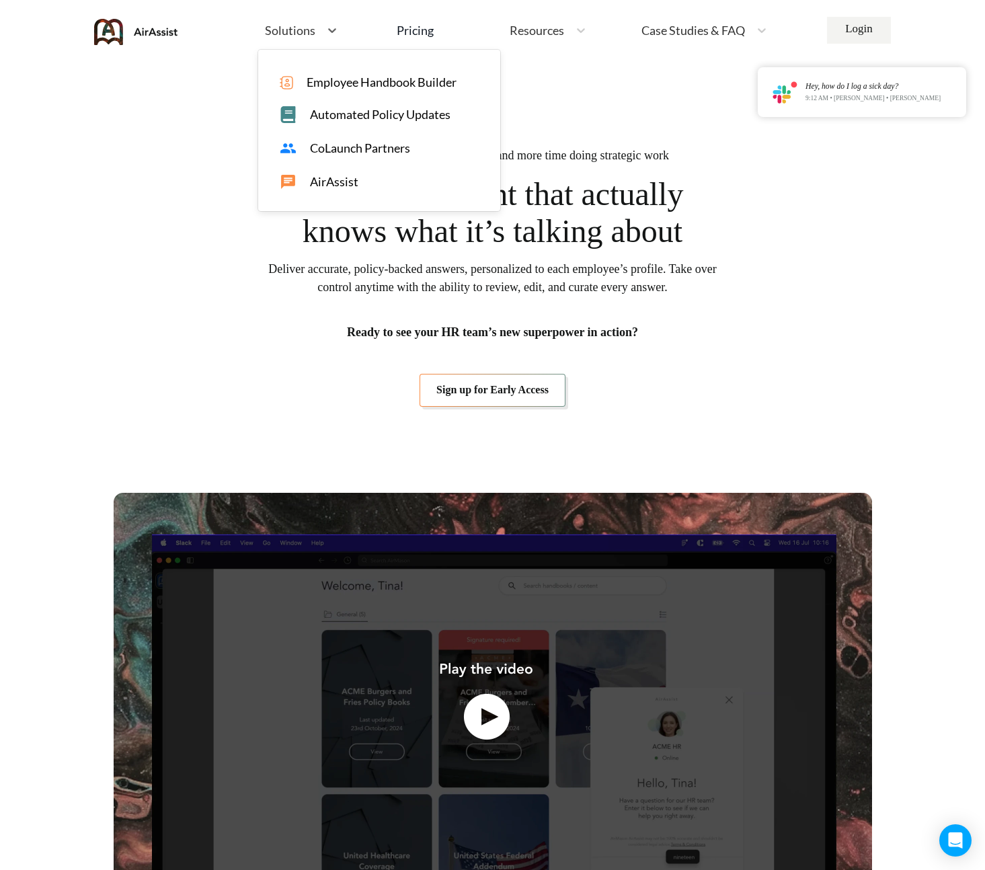
click at [317, 116] on span "Automated Policy Updates" at bounding box center [380, 115] width 141 height 14
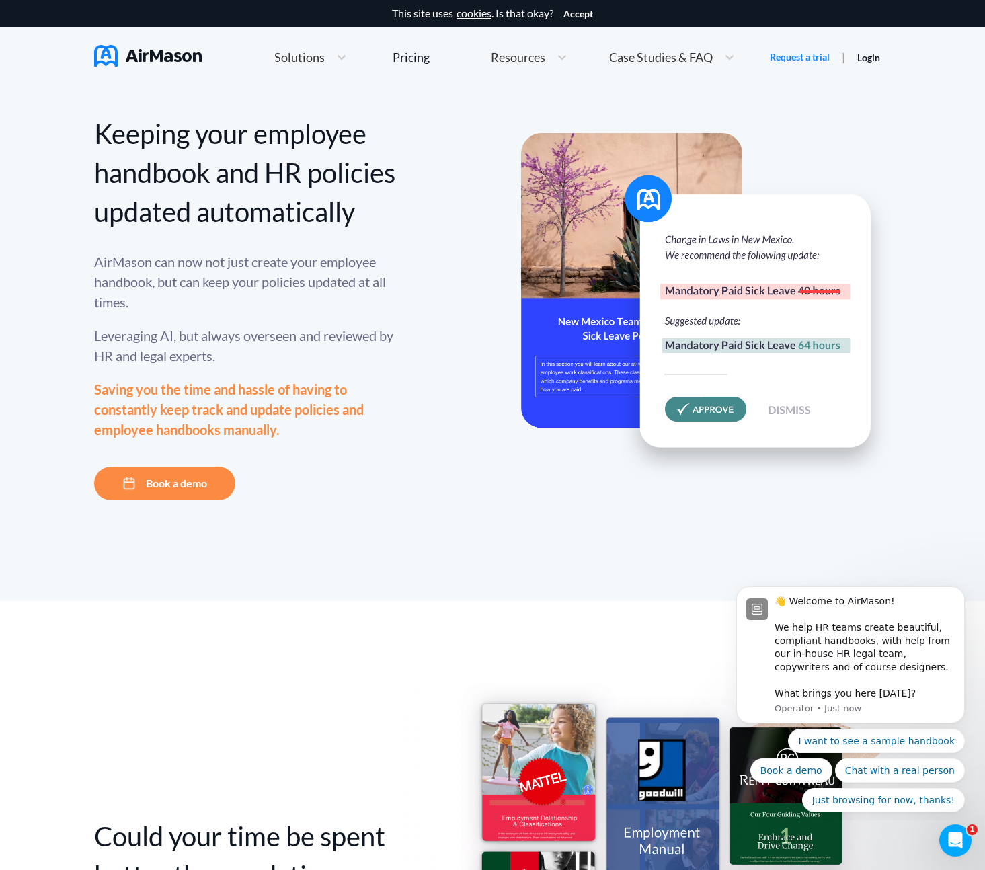
click at [309, 57] on span "Solutions" at bounding box center [299, 57] width 50 height 12
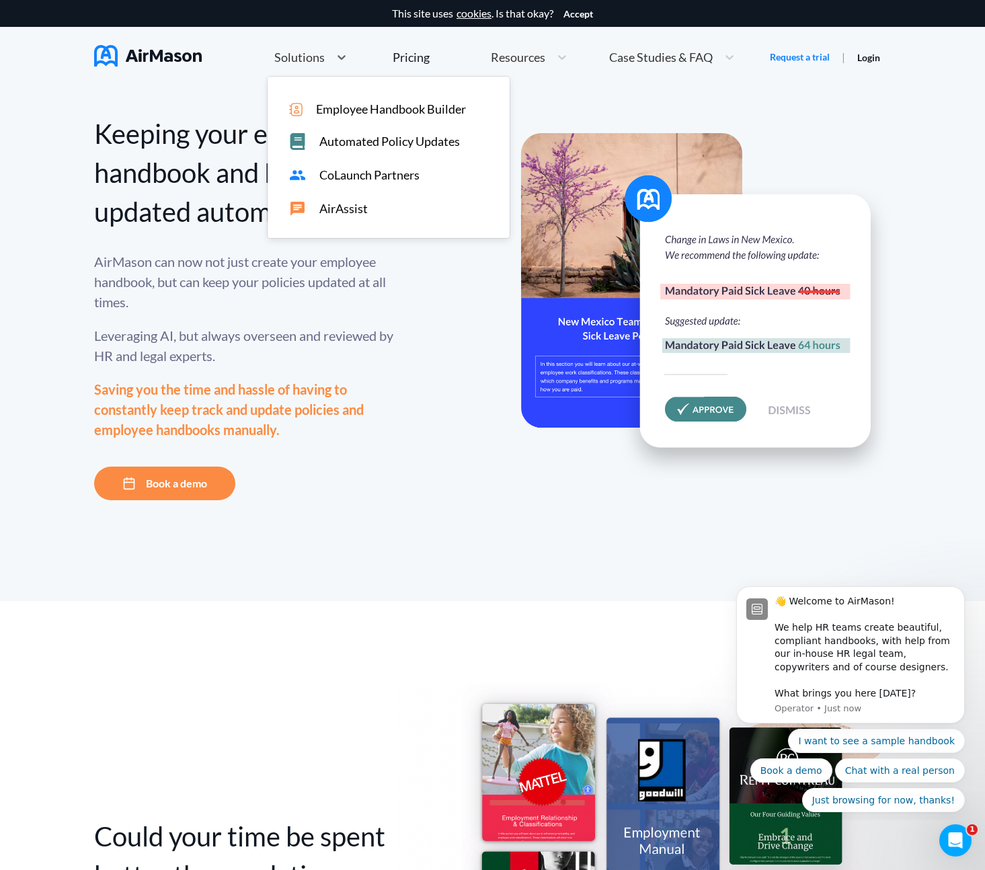
click at [345, 139] on span "Automated Policy Updates" at bounding box center [389, 141] width 141 height 14
click at [317, 70] on div "Solutions" at bounding box center [311, 57] width 86 height 29
click at [349, 173] on span "CoLaunch Partners" at bounding box center [369, 175] width 100 height 14
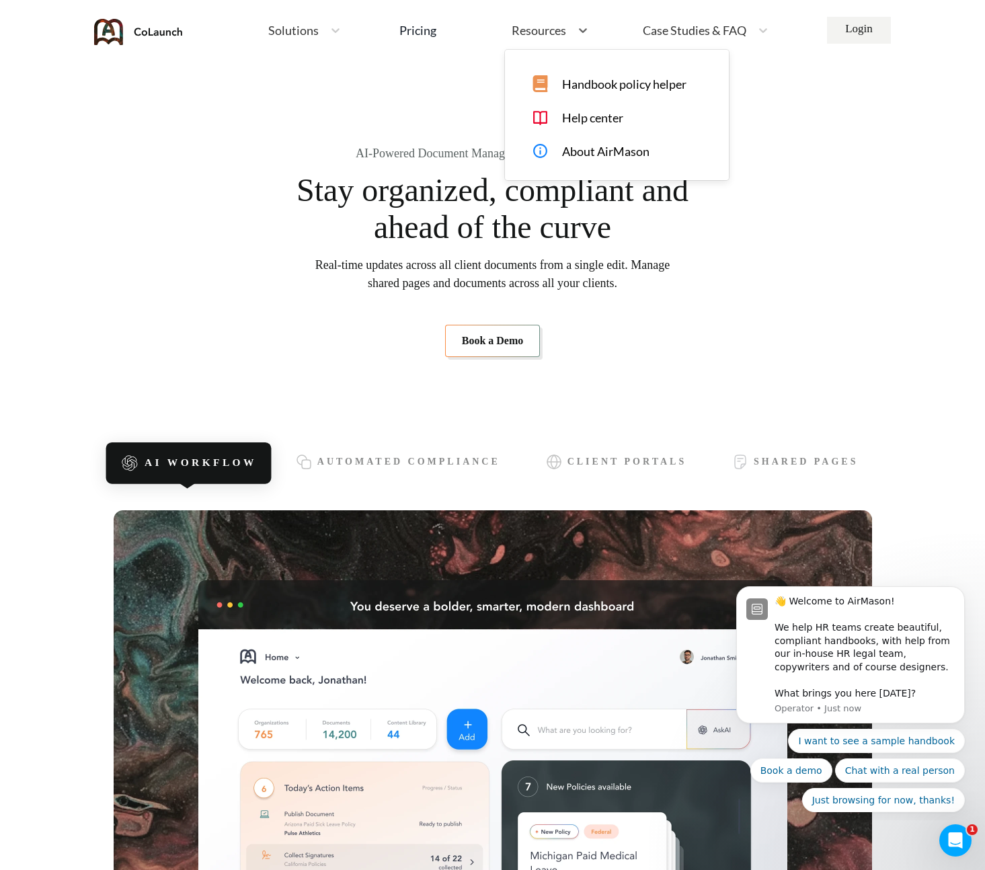
click at [545, 24] on span "Resources" at bounding box center [539, 30] width 54 height 12
click at [565, 83] on span "Handbook policy helper" at bounding box center [624, 84] width 124 height 14
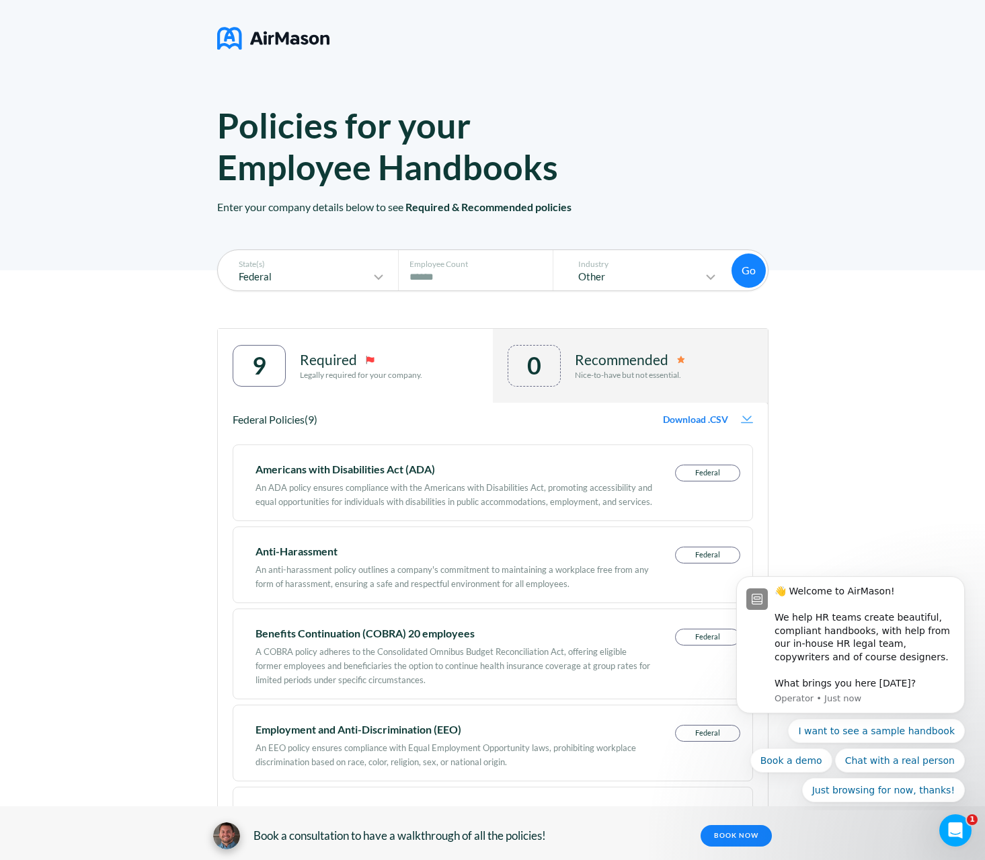
scroll to position [3, 0]
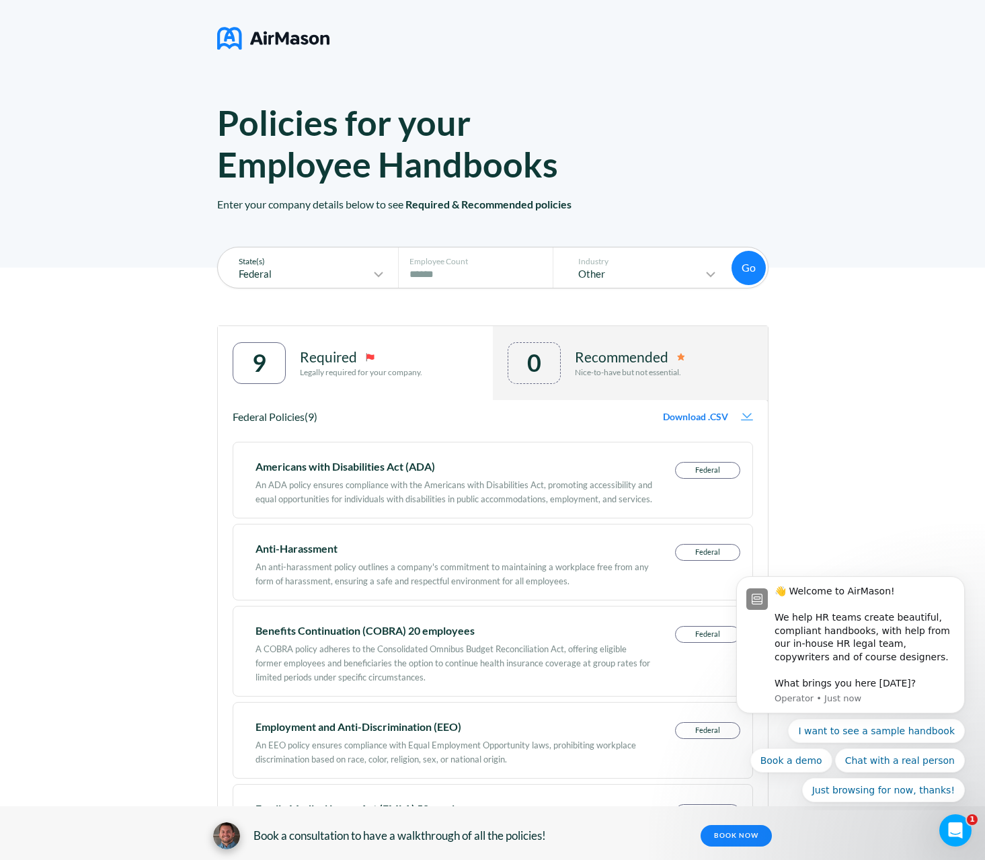
click at [266, 278] on p "Federal" at bounding box center [297, 273] width 145 height 11
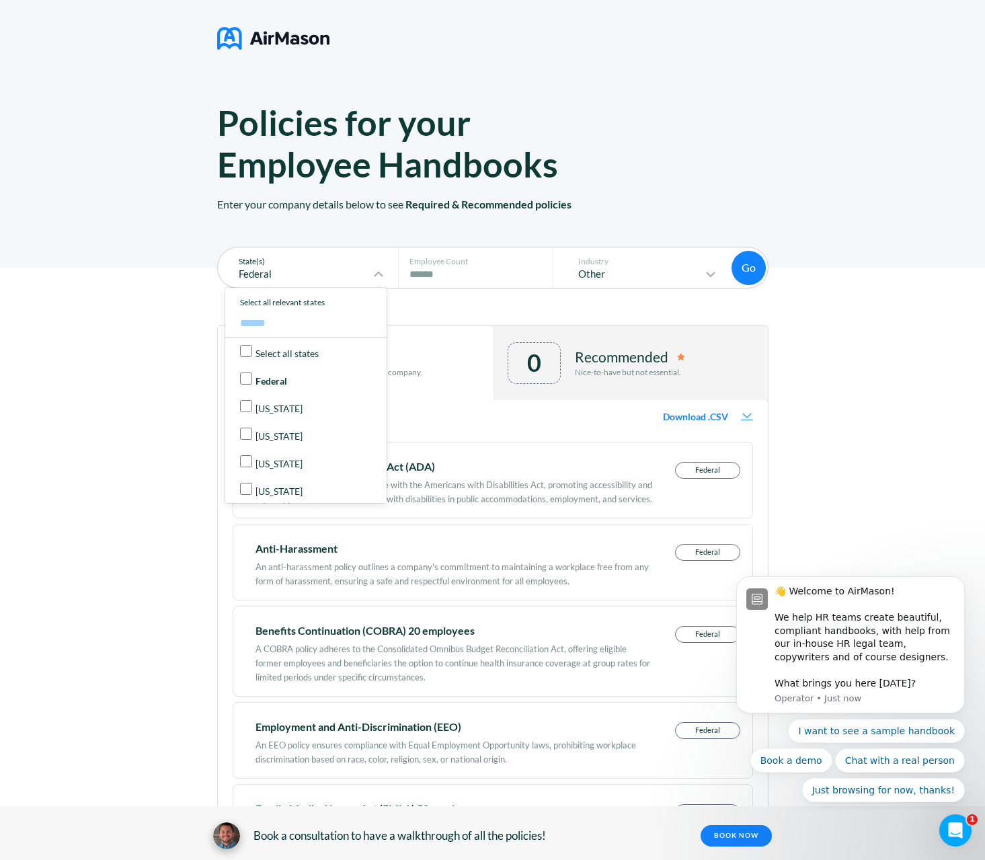
click at [278, 270] on p "Federal" at bounding box center [297, 273] width 145 height 11
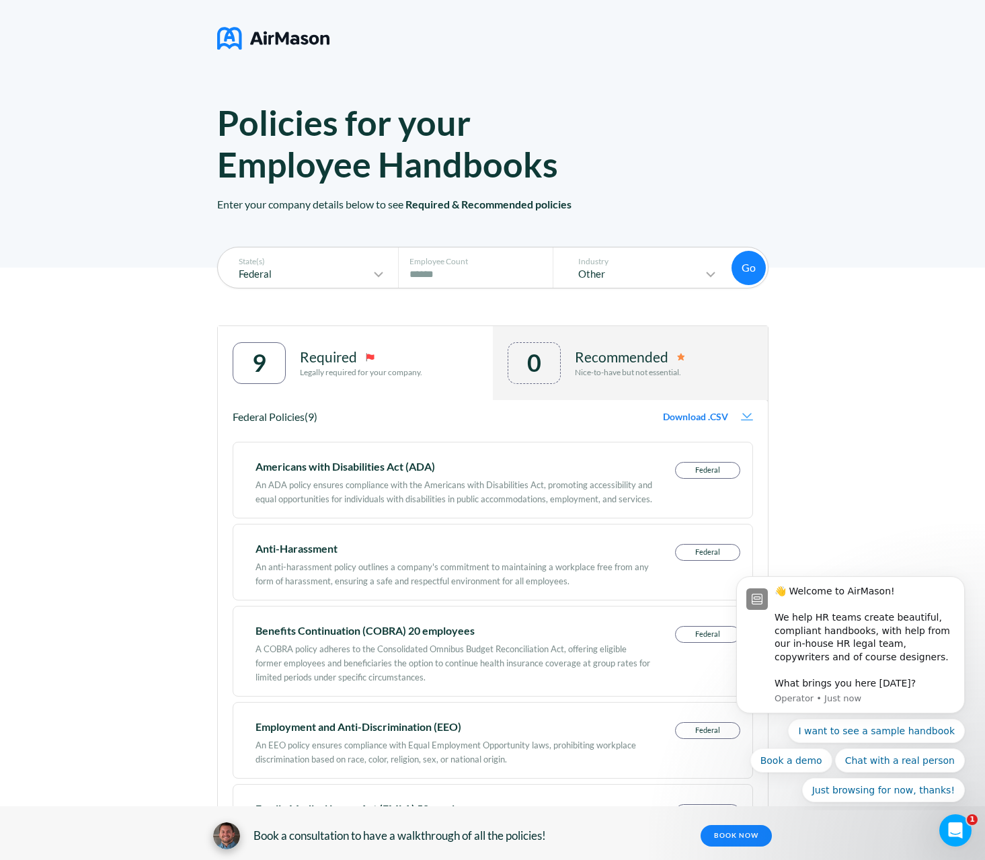
click at [523, 366] on div "0" at bounding box center [534, 363] width 53 height 42
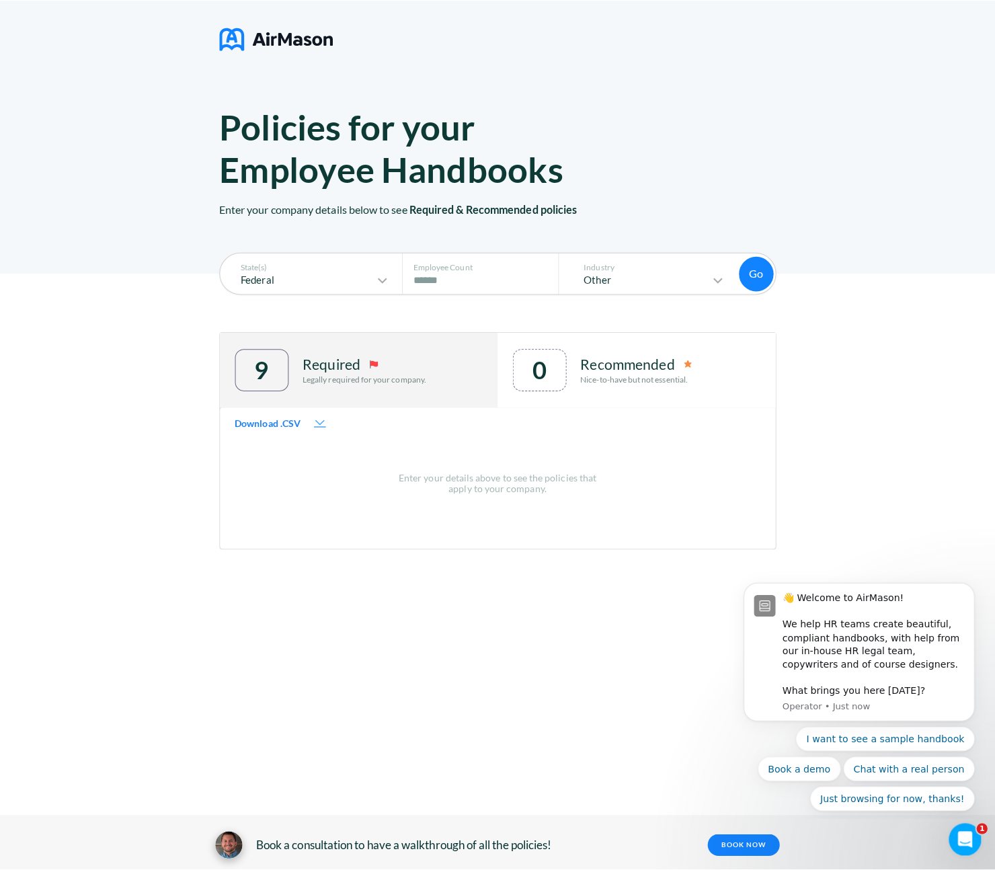
scroll to position [0, 0]
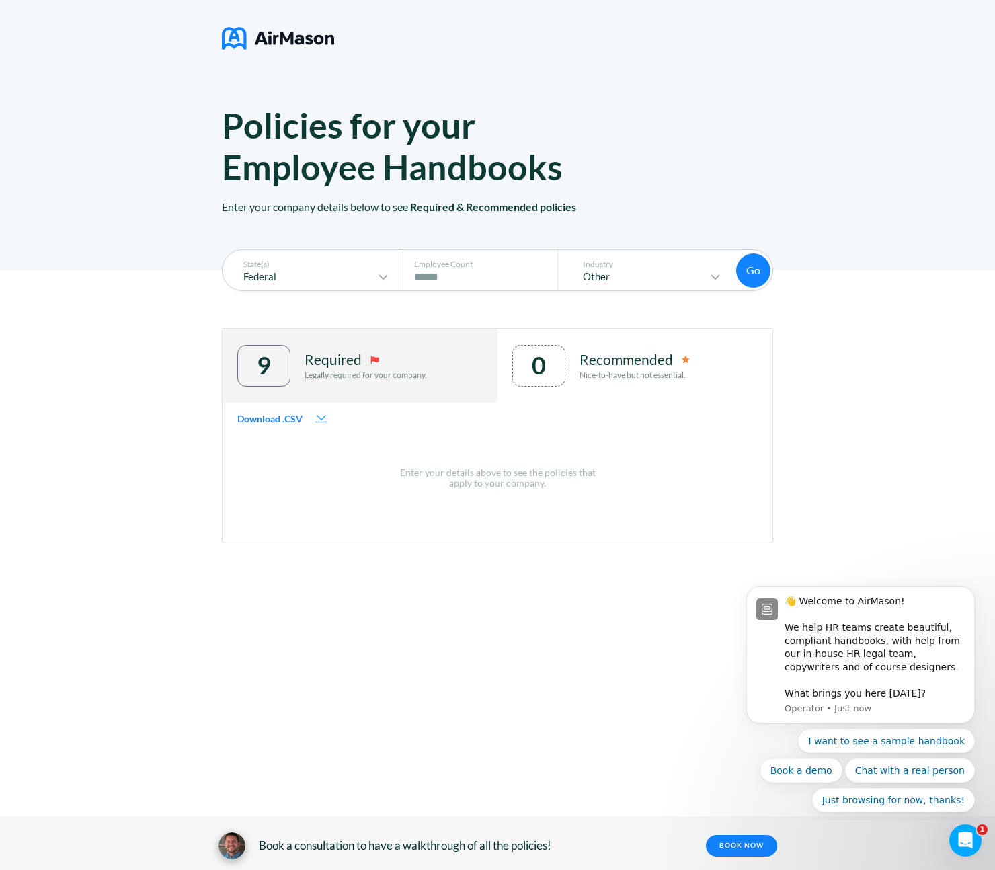
click at [428, 377] on div "9 Required Legally required for your company." at bounding box center [360, 366] width 275 height 74
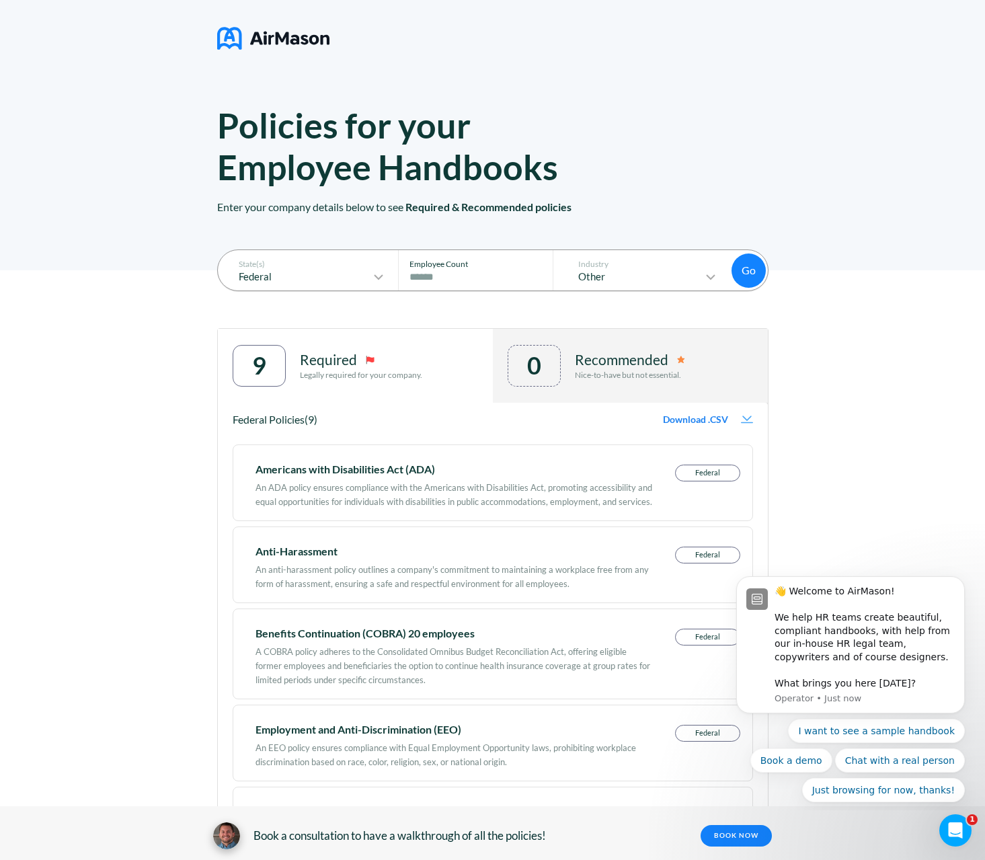
click at [486, 276] on input "****" at bounding box center [479, 277] width 140 height 16
click at [600, 272] on p "Other" at bounding box center [634, 276] width 138 height 11
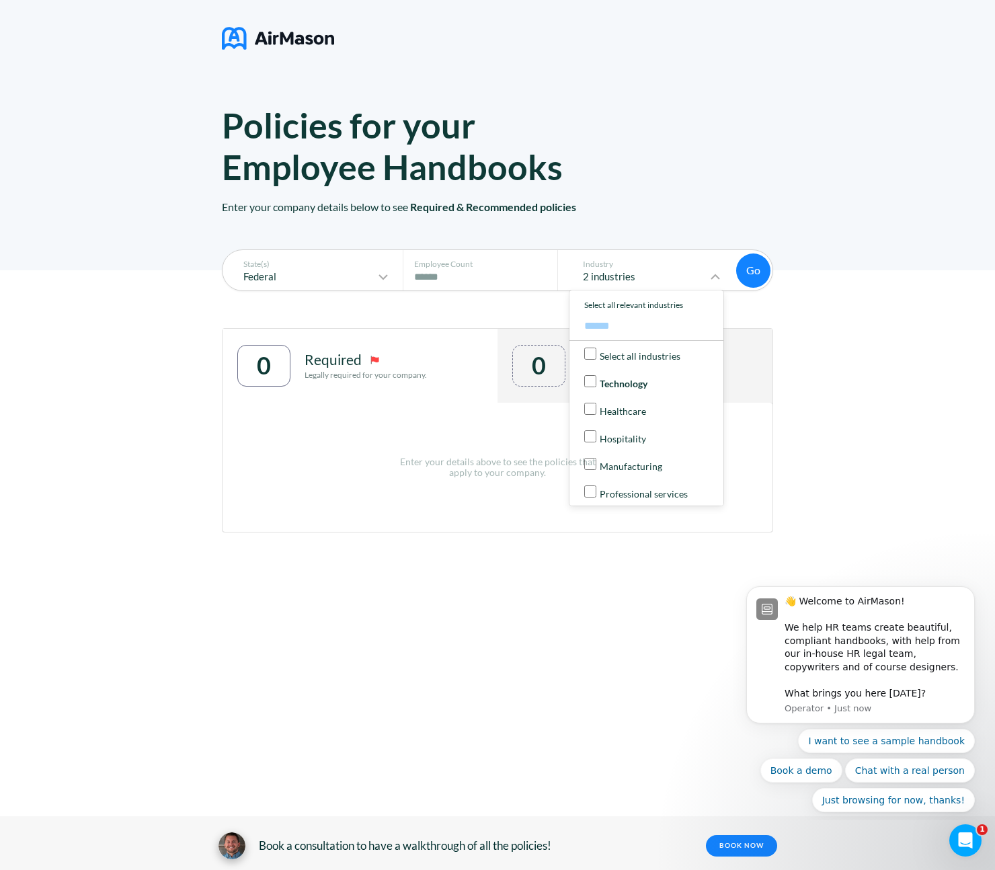
click at [906, 314] on div "State(s) Federal Employee Count # of Employees **** Industry 2 industries Selec…" at bounding box center [497, 441] width 995 height 343
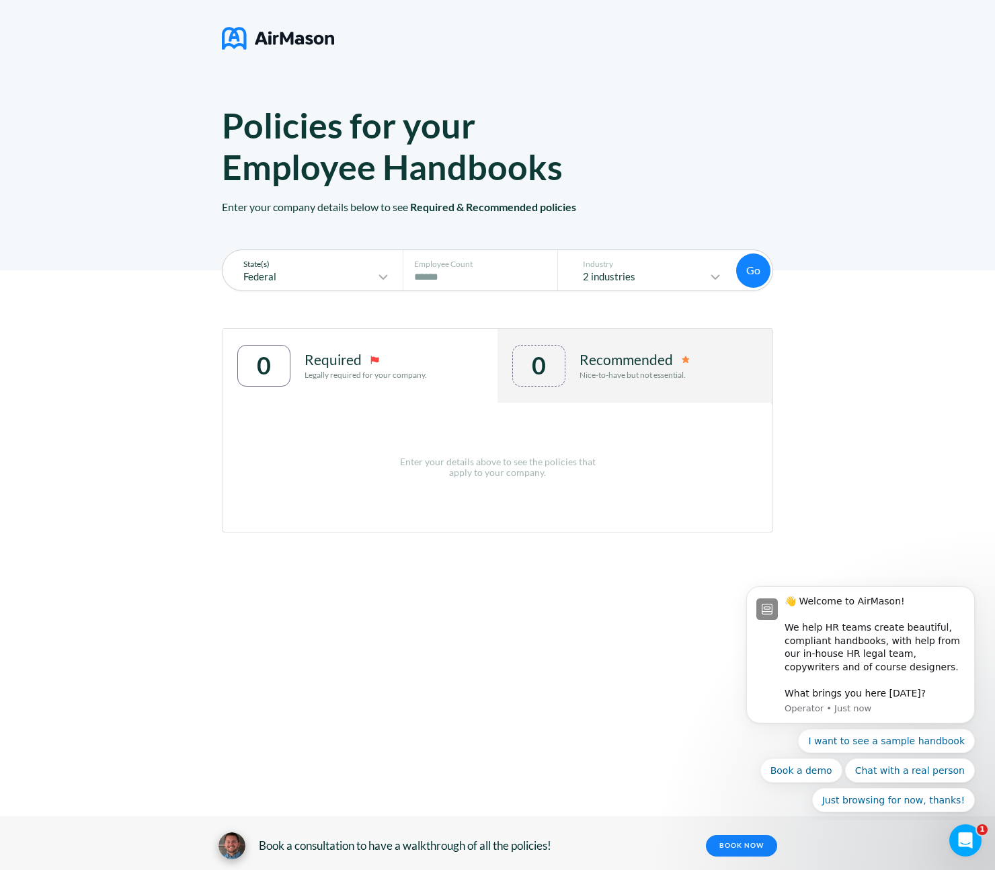
click at [297, 274] on p "Federal" at bounding box center [302, 276] width 145 height 11
click at [256, 415] on div "Alabama" at bounding box center [315, 410] width 140 height 14
click at [155, 401] on div "State(s) 3 states Select all states Federal Alabama Alaska Arizona Arkansas Cal…" at bounding box center [497, 441] width 995 height 343
click at [327, 278] on p "3 states" at bounding box center [302, 276] width 145 height 11
click at [262, 358] on p "Select all states" at bounding box center [291, 356] width 63 height 11
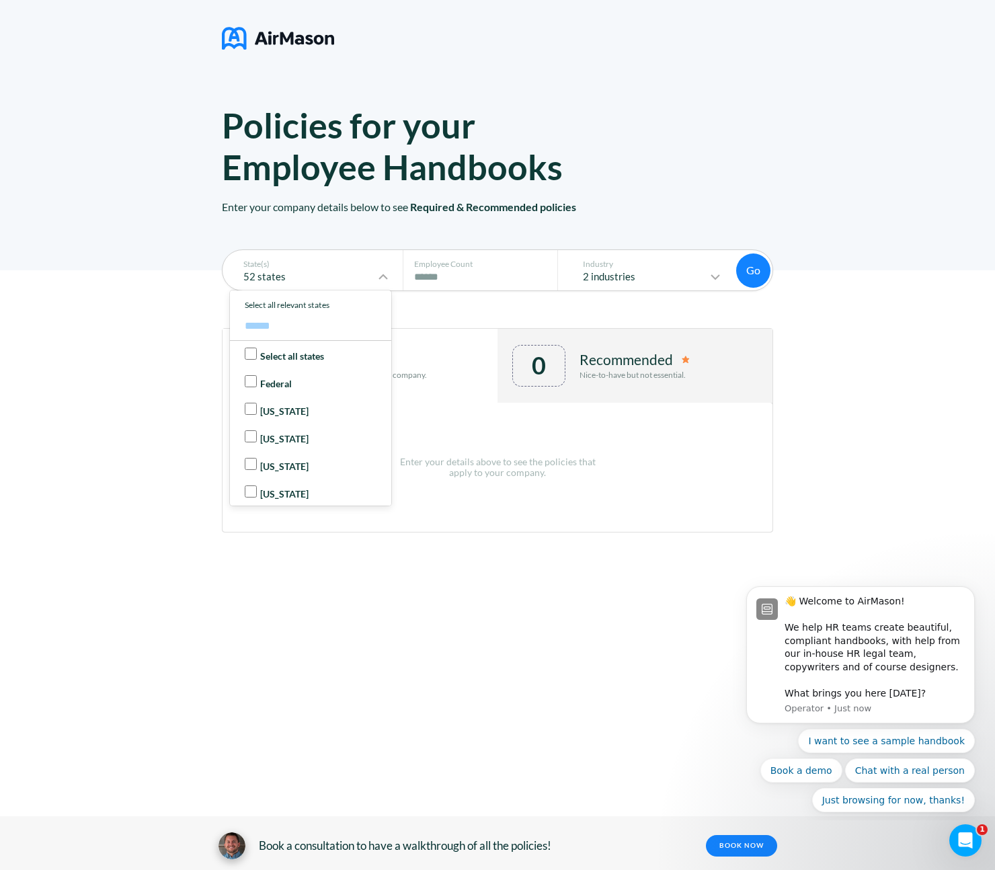
click at [146, 364] on div "State(s) 52 states Select all states Federal Alabama Alaska Arizona Arkansas Ca…" at bounding box center [497, 441] width 995 height 343
click at [551, 282] on input "****" at bounding box center [484, 277] width 140 height 16
click at [610, 283] on div "2 industries" at bounding box center [647, 277] width 154 height 16
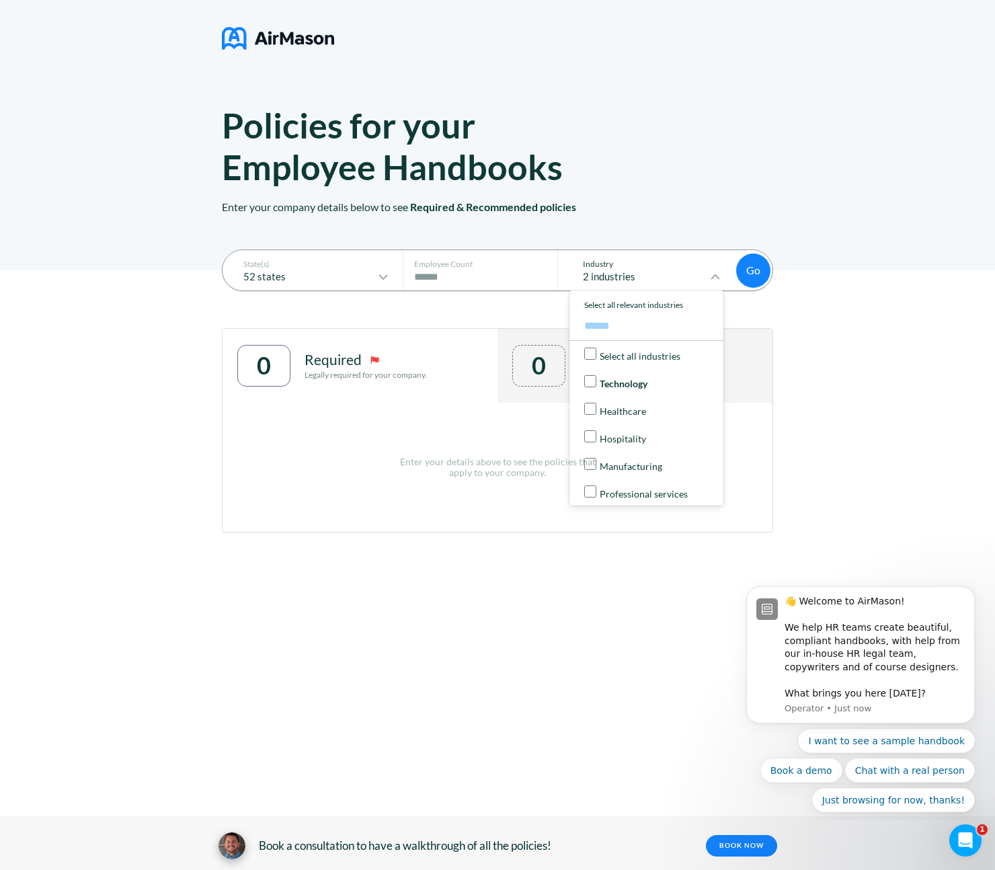
click at [588, 389] on div "Technology" at bounding box center [650, 382] width 132 height 14
click at [591, 361] on div "Select all industries" at bounding box center [650, 355] width 132 height 14
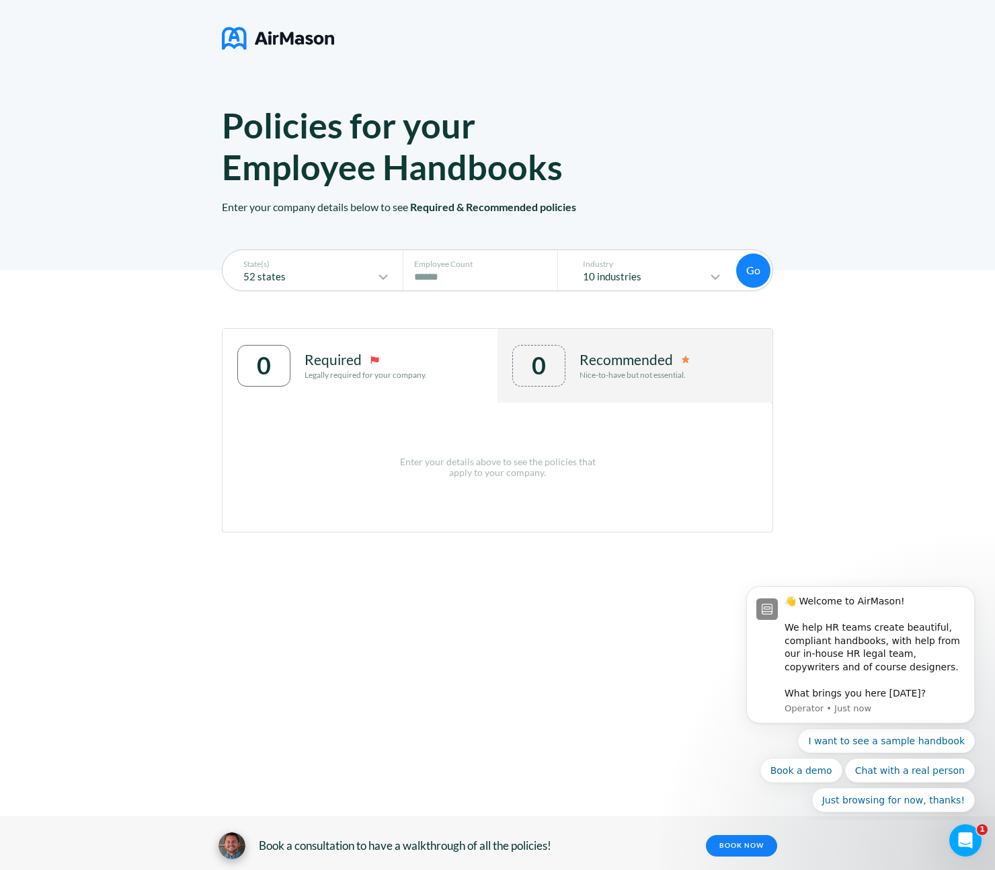
click at [552, 224] on p "Enter your company details below to see Required & Recommended policies" at bounding box center [497, 229] width 551 height 83
click at [439, 282] on input "****" at bounding box center [484, 277] width 140 height 16
click at [289, 279] on p "52 states" at bounding box center [302, 276] width 145 height 11
click at [126, 362] on div "State(s) 52 states Select all states Federal Alabama Alaska Arizona Arkansas Ca…" at bounding box center [497, 441] width 995 height 343
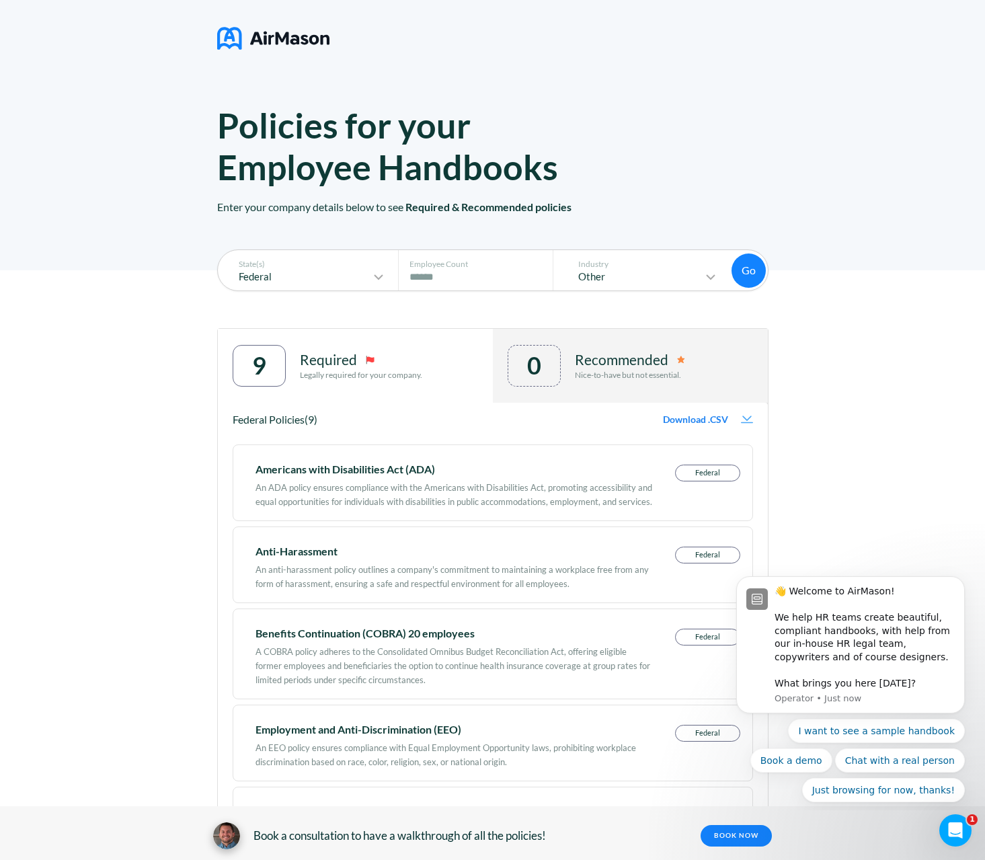
click at [914, 448] on div "State(s) Federal Employee Count # of Employees **** Industry Other Go Go 9 Requ…" at bounding box center [492, 807] width 985 height 1074
click at [957, 838] on div "Open Intercom Messenger" at bounding box center [953, 828] width 44 height 44
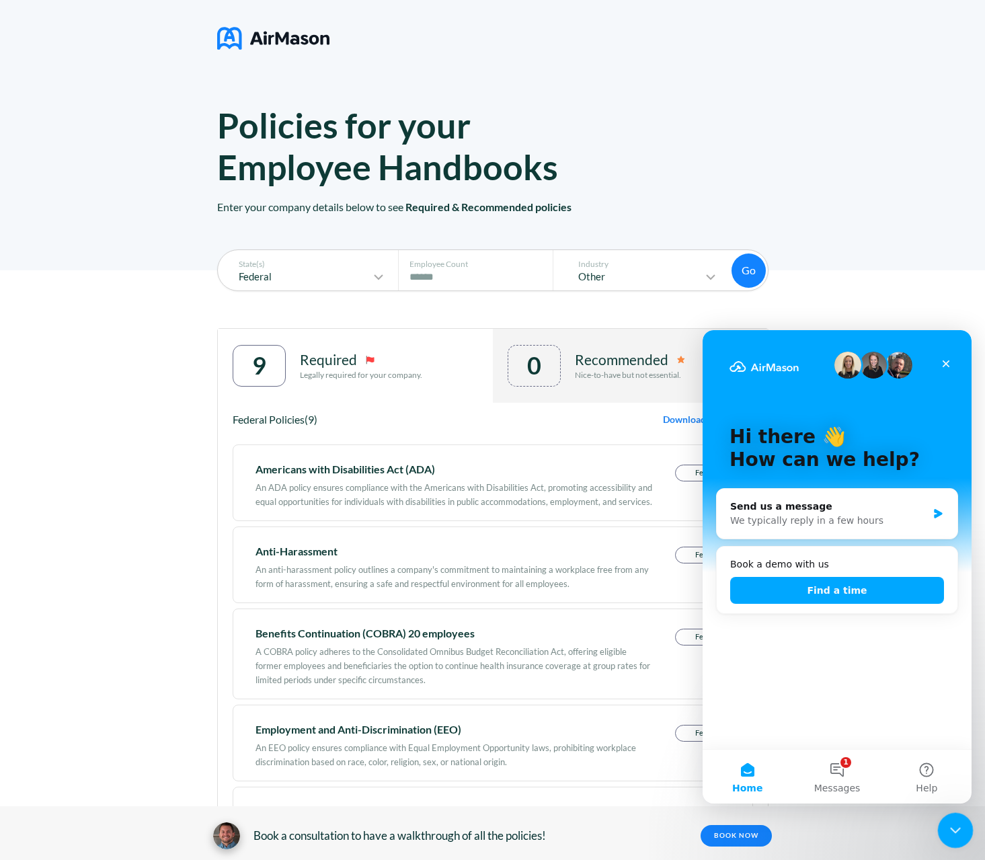
click at [957, 822] on icon "Close Intercom Messenger" at bounding box center [953, 828] width 16 height 16
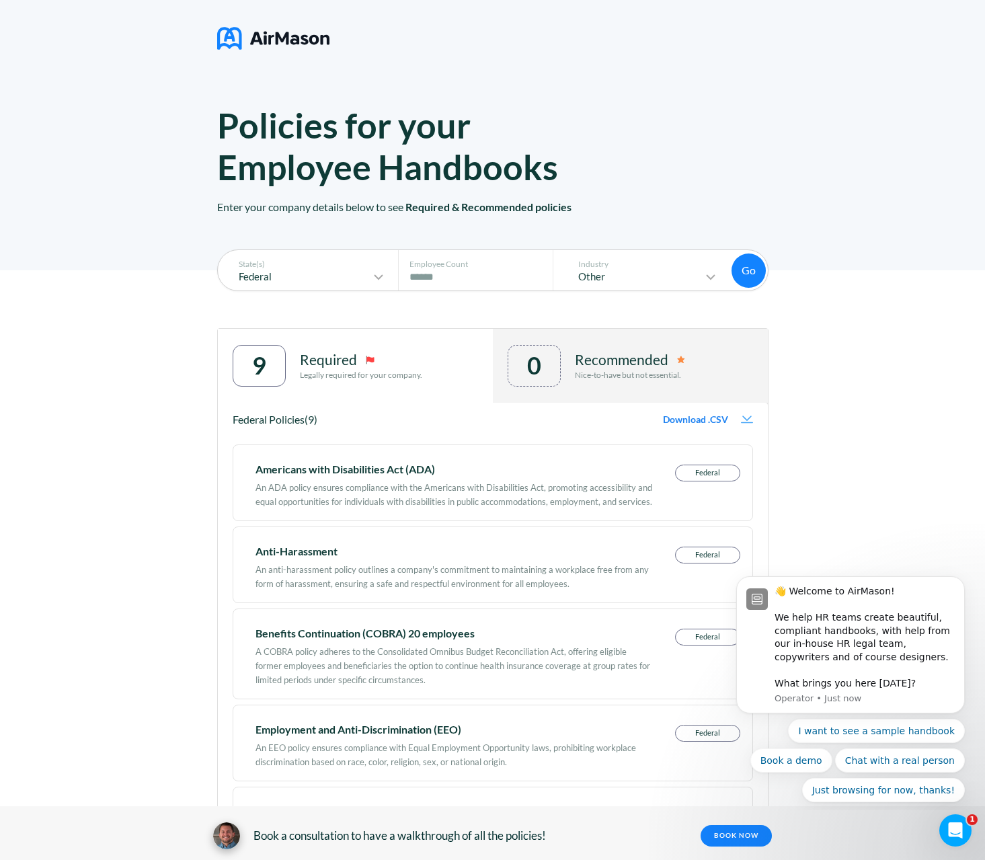
click at [559, 372] on div "0" at bounding box center [534, 366] width 53 height 42
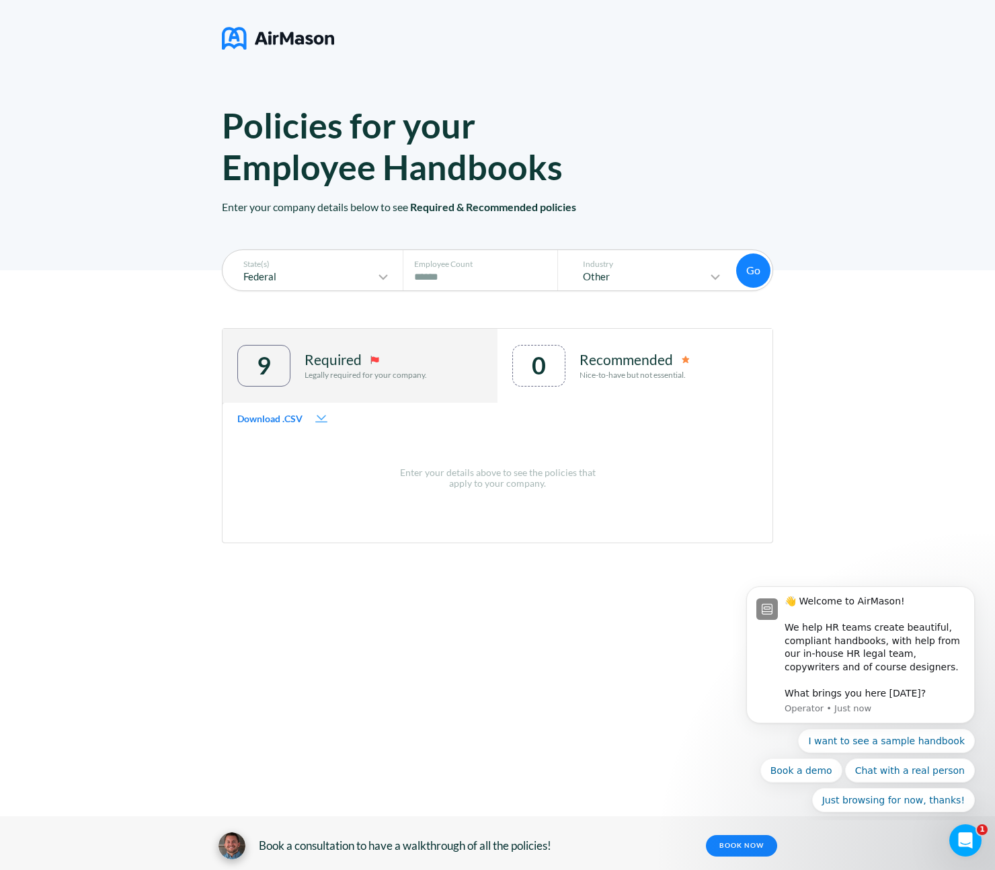
click at [292, 352] on div "9 Required Legally required for your company." at bounding box center [360, 366] width 275 height 74
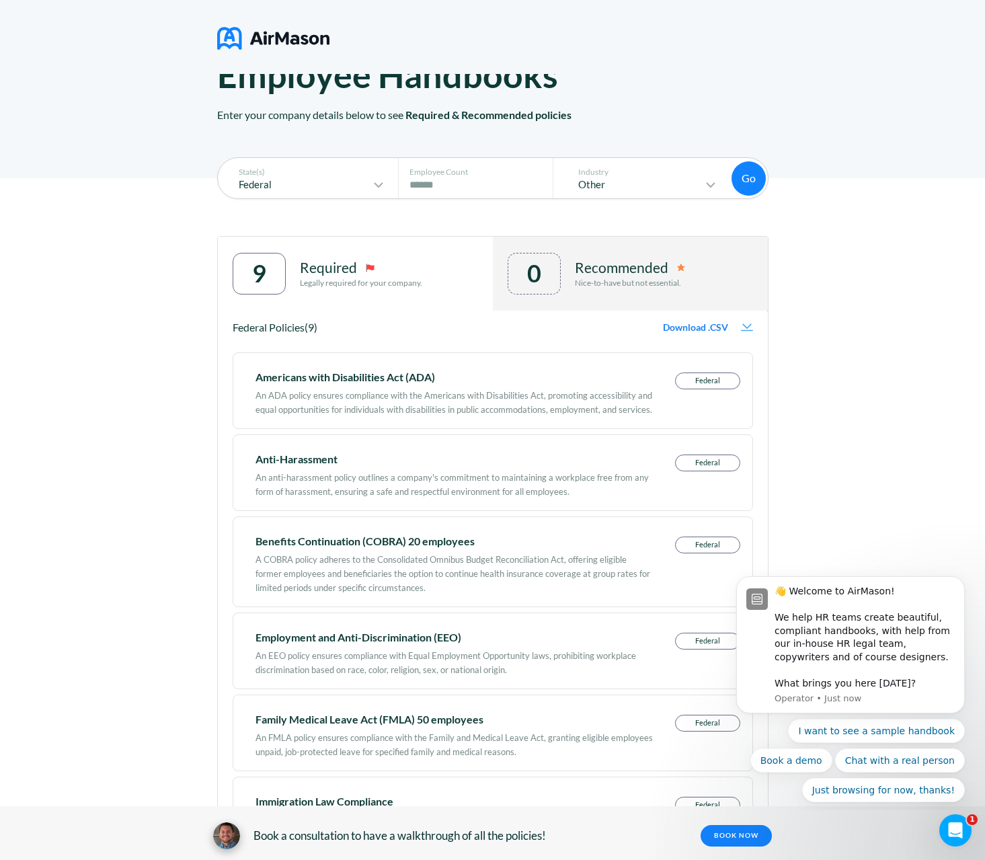
scroll to position [241, 0]
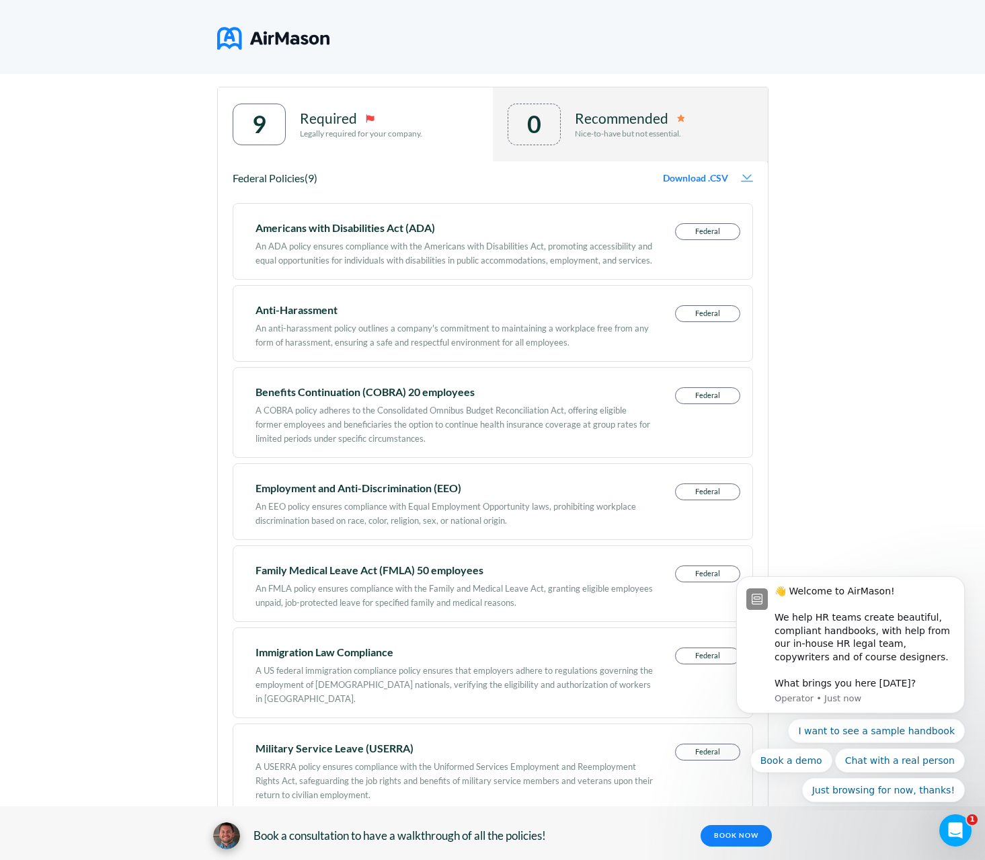
click at [717, 315] on p "Federal" at bounding box center [708, 313] width 64 height 15
click at [704, 316] on p "Federal" at bounding box center [708, 313] width 64 height 15
click at [368, 328] on div "An anti-harassment policy outlines a company's commitment to maintaining a work…" at bounding box center [454, 332] width 397 height 35
click at [278, 322] on div "An anti-harassment policy outlines a company's commitment to maintaining a work…" at bounding box center [454, 332] width 397 height 35
click at [288, 301] on div "Anti-Harassment An anti-harassment policy outlines a company's commitment to ma…" at bounding box center [493, 323] width 520 height 77
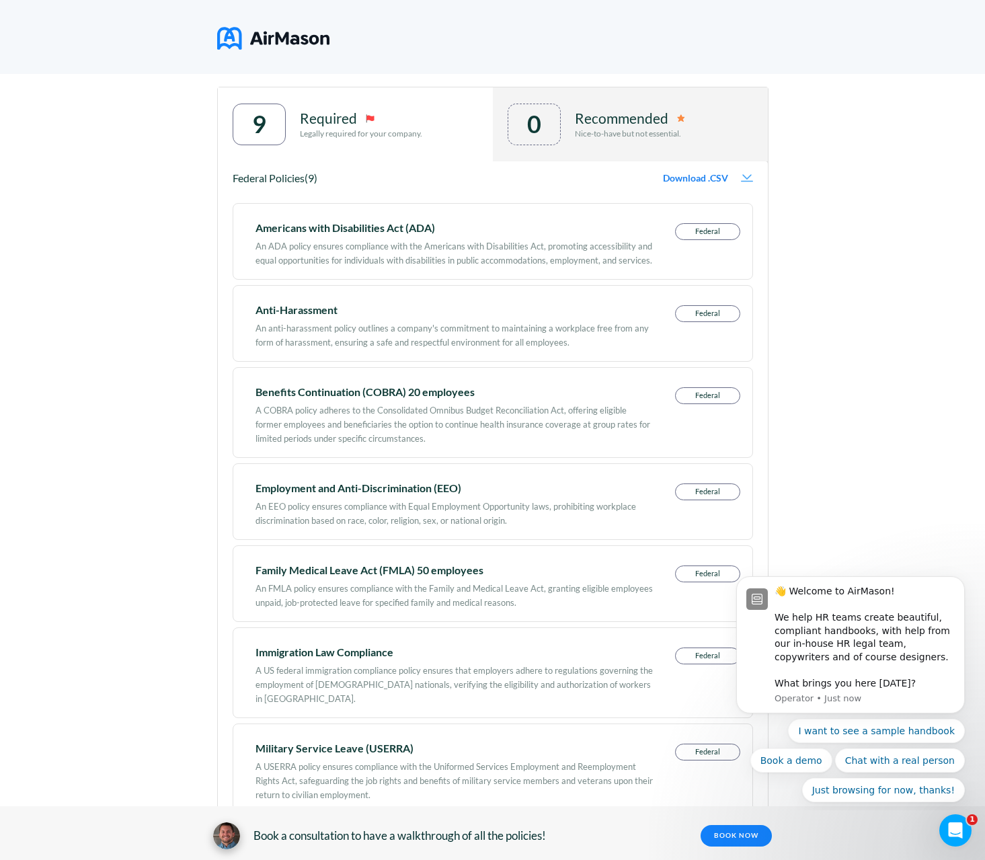
click at [305, 346] on div "An anti-harassment policy outlines a company's commitment to maintaining a work…" at bounding box center [454, 332] width 397 height 35
click at [315, 310] on div "Anti-Harassment" at bounding box center [454, 309] width 397 height 9
click at [315, 381] on div "Benefits Continuation (COBRA) 20 employees A COBRA policy adheres to the Consol…" at bounding box center [493, 412] width 520 height 91
click at [342, 450] on div "Benefits Continuation (COBRA) 20 employees A COBRA policy adheres to the Consol…" at bounding box center [493, 412] width 520 height 91
click at [337, 486] on div "Employment and Anti-Discrimination (EEO)" at bounding box center [454, 487] width 397 height 9
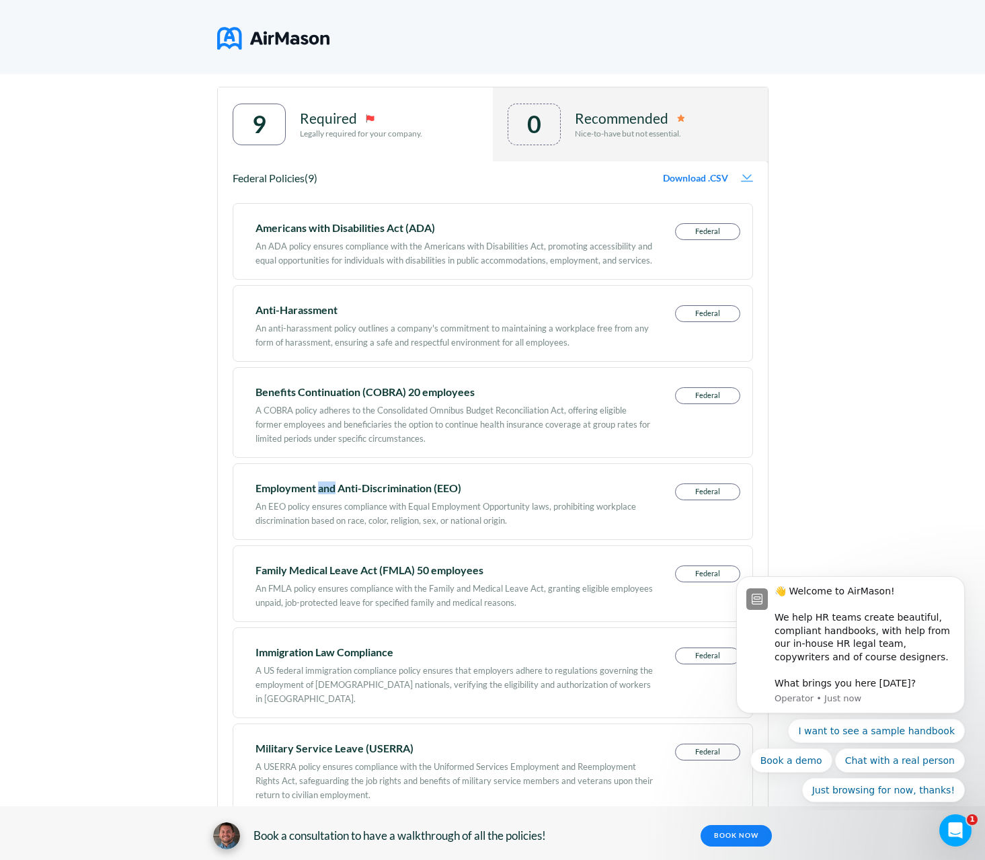
drag, startPoint x: 337, startPoint y: 486, endPoint x: 290, endPoint y: 553, distance: 81.7
click at [336, 486] on div "Employment and Anti-Discrimination (EEO)" at bounding box center [454, 487] width 397 height 9
click at [291, 553] on div "Family Medical Leave Act (FMLA) 50 employees An FMLA policy ensures compliance …" at bounding box center [493, 583] width 520 height 77
click at [315, 514] on div "An EEO policy ensures compliance with Equal Employment Opportunity laws, prohib…" at bounding box center [454, 510] width 397 height 35
click at [317, 512] on div "An EEO policy ensures compliance with Equal Employment Opportunity laws, prohib…" at bounding box center [454, 510] width 397 height 35
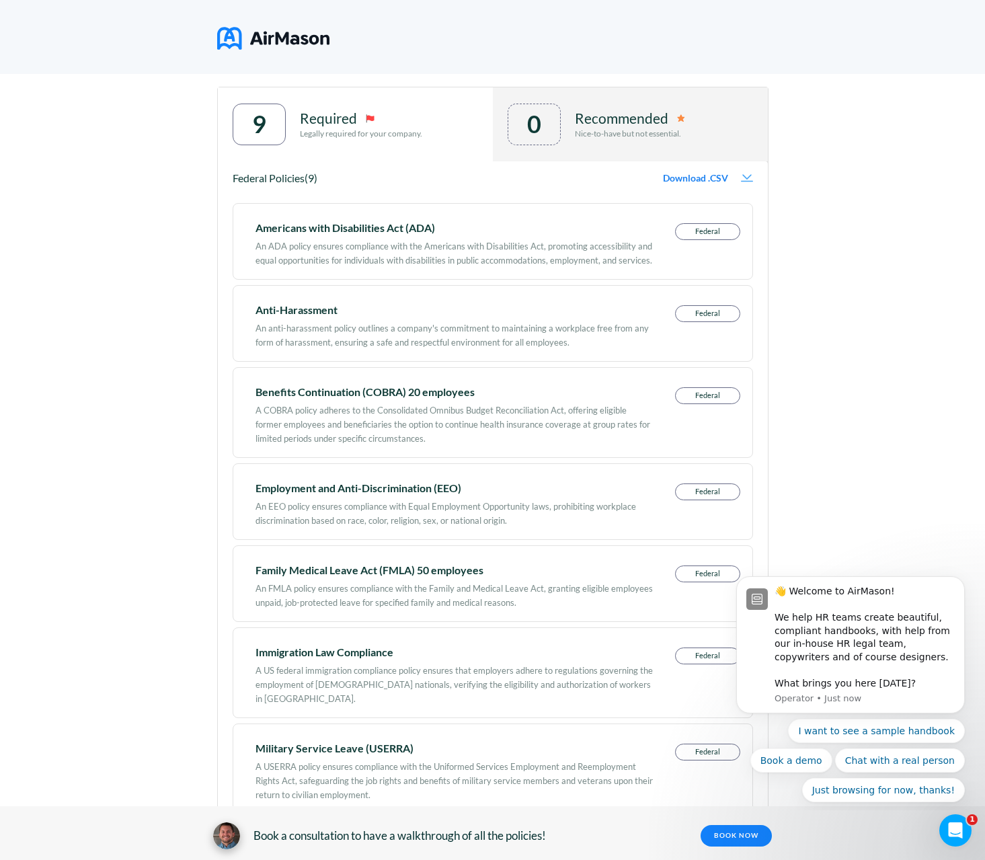
click at [314, 498] on div "An EEO policy ensures compliance with Equal Employment Opportunity laws, prohib…" at bounding box center [454, 510] width 397 height 35
click at [435, 524] on div "An EEO policy ensures compliance with Equal Employment Opportunity laws, prohib…" at bounding box center [454, 510] width 397 height 35
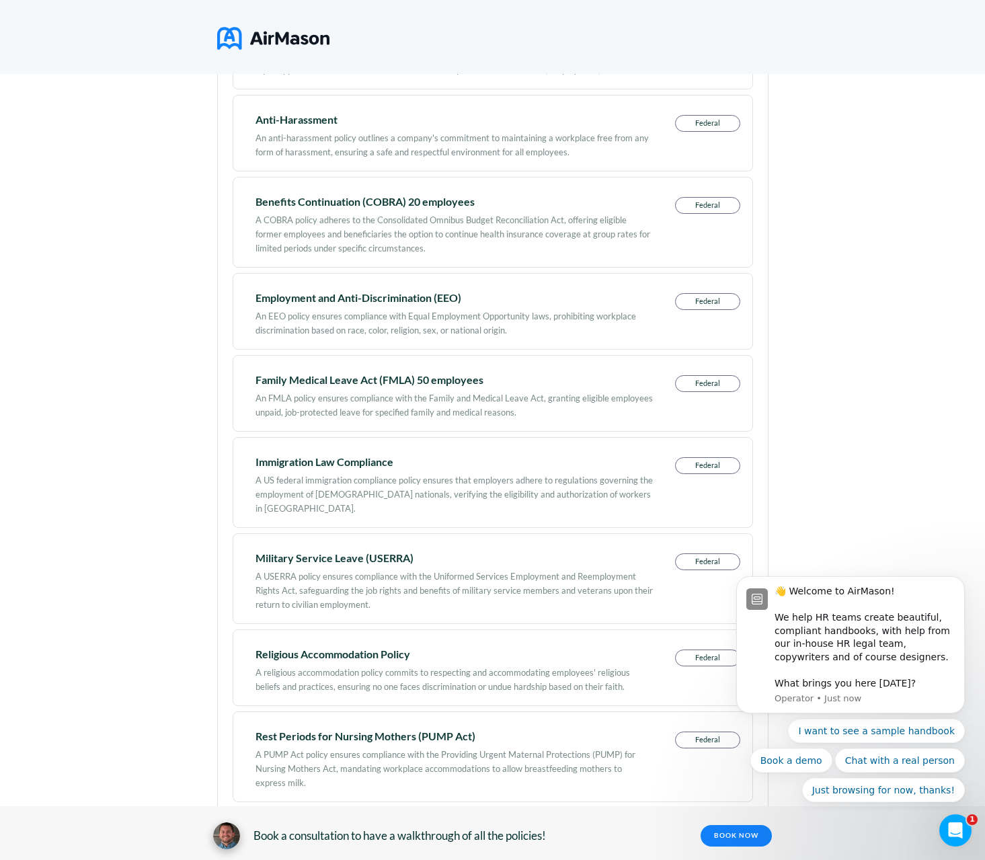
scroll to position [485, 0]
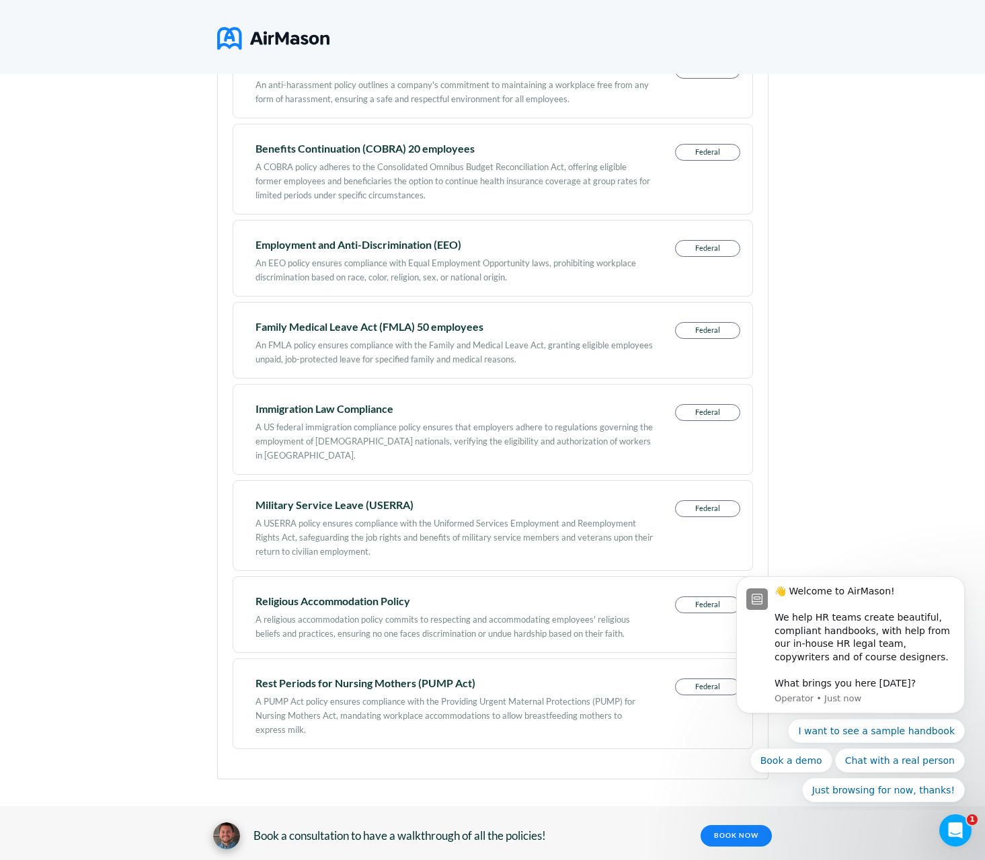
drag, startPoint x: 350, startPoint y: 644, endPoint x: 343, endPoint y: 647, distance: 7.9
click at [348, 644] on div "Religious Accommodation Policy A religious accommodation policy commits to resp…" at bounding box center [493, 614] width 520 height 77
click at [308, 670] on div "Rest Periods for Nursing Mothers (PUMP Act) A PUMP Act policy ensures complianc…" at bounding box center [493, 703] width 520 height 91
click at [305, 682] on div "Rest Periods for Nursing Mothers (PUMP Act)" at bounding box center [454, 682] width 397 height 9
drag, startPoint x: 305, startPoint y: 682, endPoint x: 517, endPoint y: 682, distance: 212.5
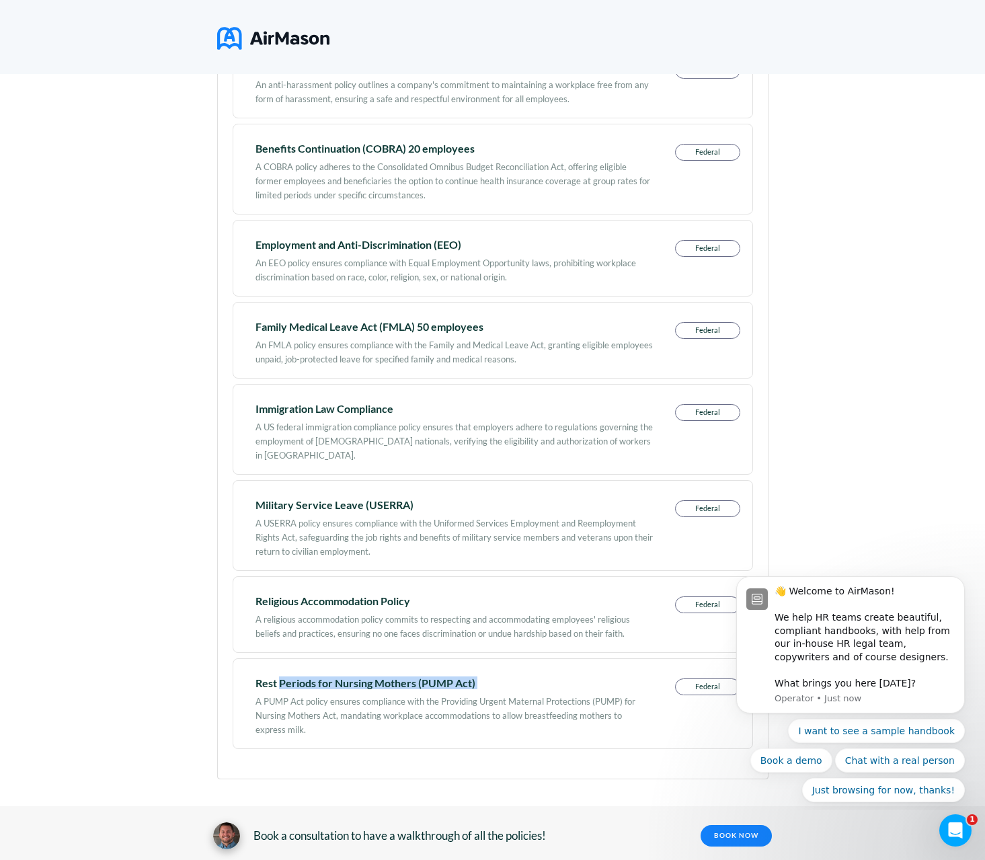
click at [517, 682] on div "Rest Periods for Nursing Mothers (PUMP Act)" at bounding box center [454, 682] width 397 height 9
click at [516, 682] on div "Rest Periods for Nursing Mothers (PUMP Act)" at bounding box center [454, 682] width 397 height 9
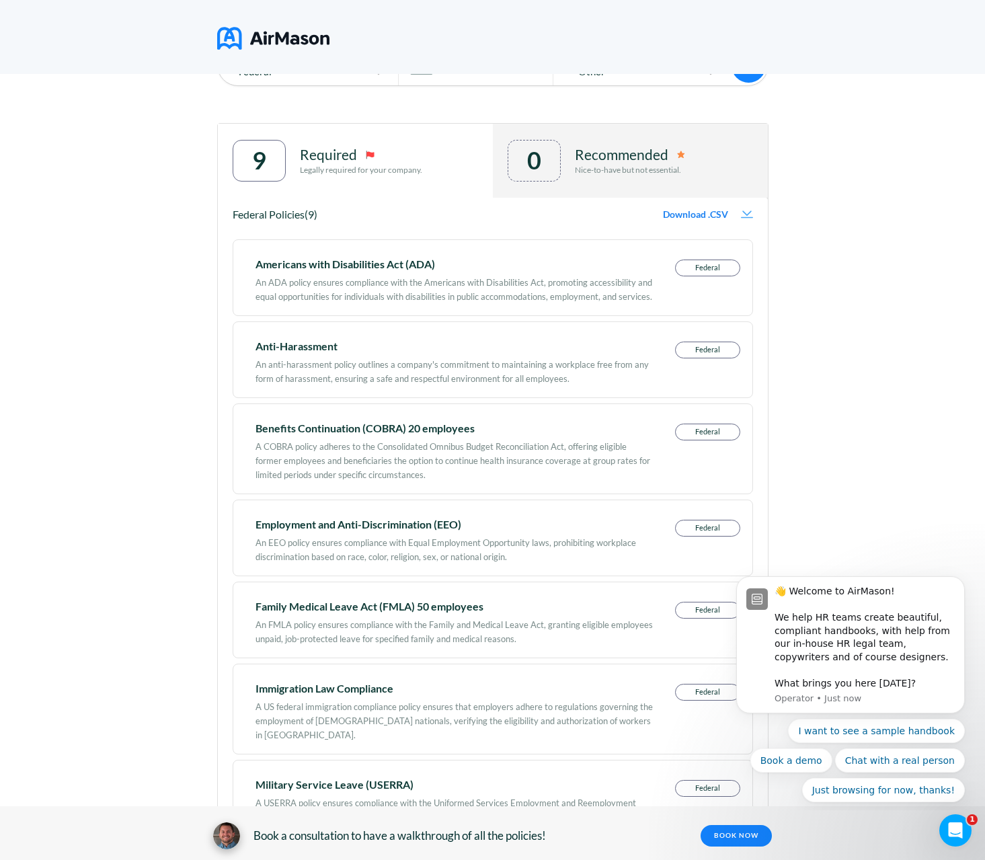
scroll to position [0, 0]
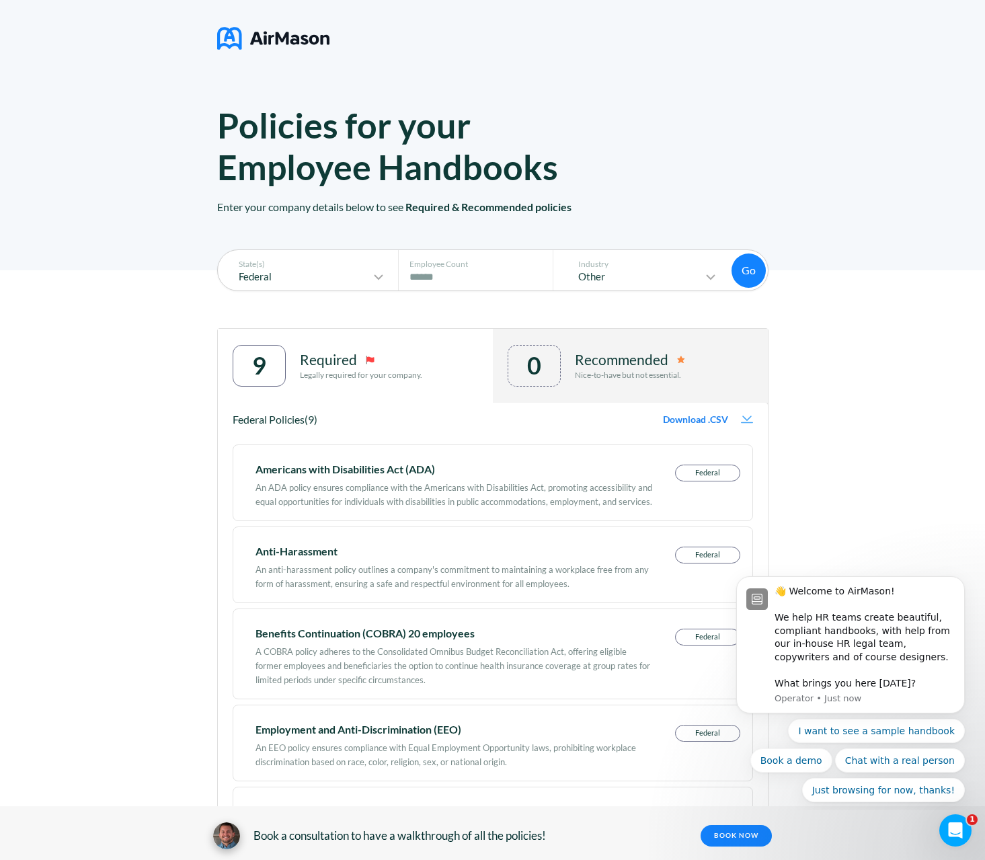
click at [756, 266] on button "Go" at bounding box center [749, 270] width 34 height 34
click at [757, 282] on button "Go" at bounding box center [749, 270] width 34 height 34
drag, startPoint x: 734, startPoint y: 170, endPoint x: 516, endPoint y: 180, distance: 218.1
click at [731, 170] on div "Policies for your Employee Handbooks Enter your company details below to see Re…" at bounding box center [492, 187] width 551 height 166
